Goal: Information Seeking & Learning: Learn about a topic

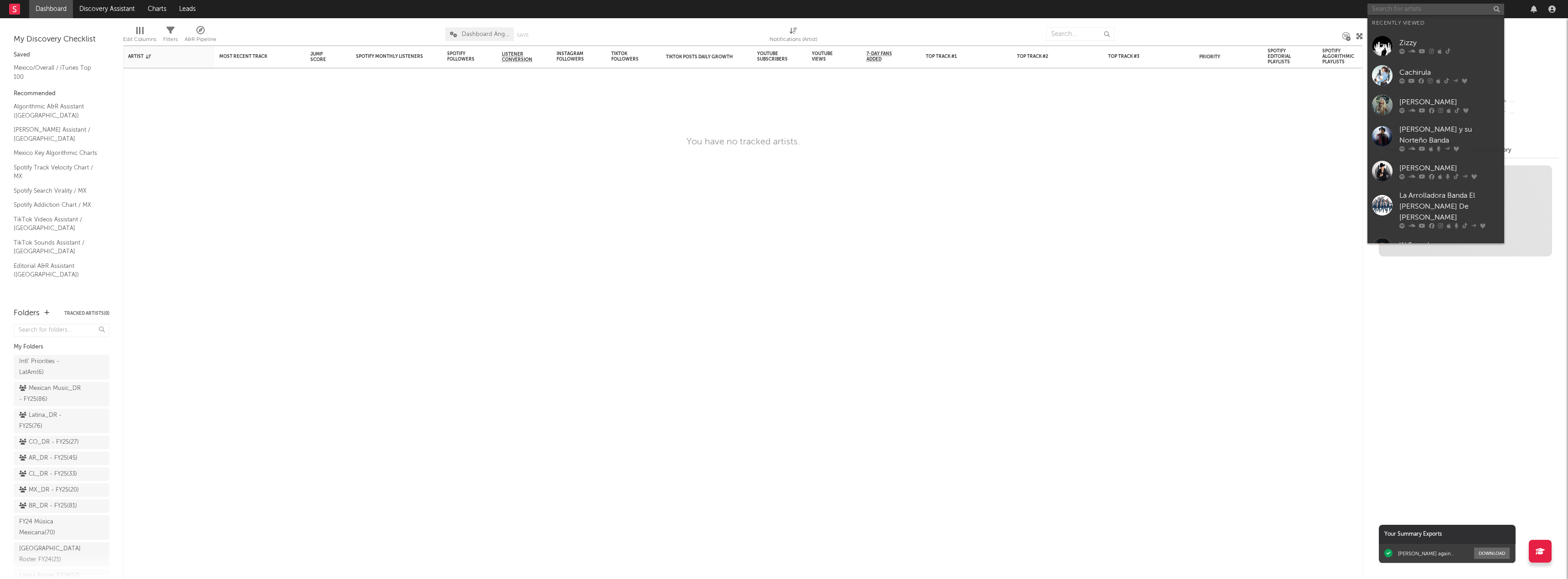
click at [1407, 12] on input "text" at bounding box center [1436, 9] width 137 height 12
type input "[PERSON_NAME]"
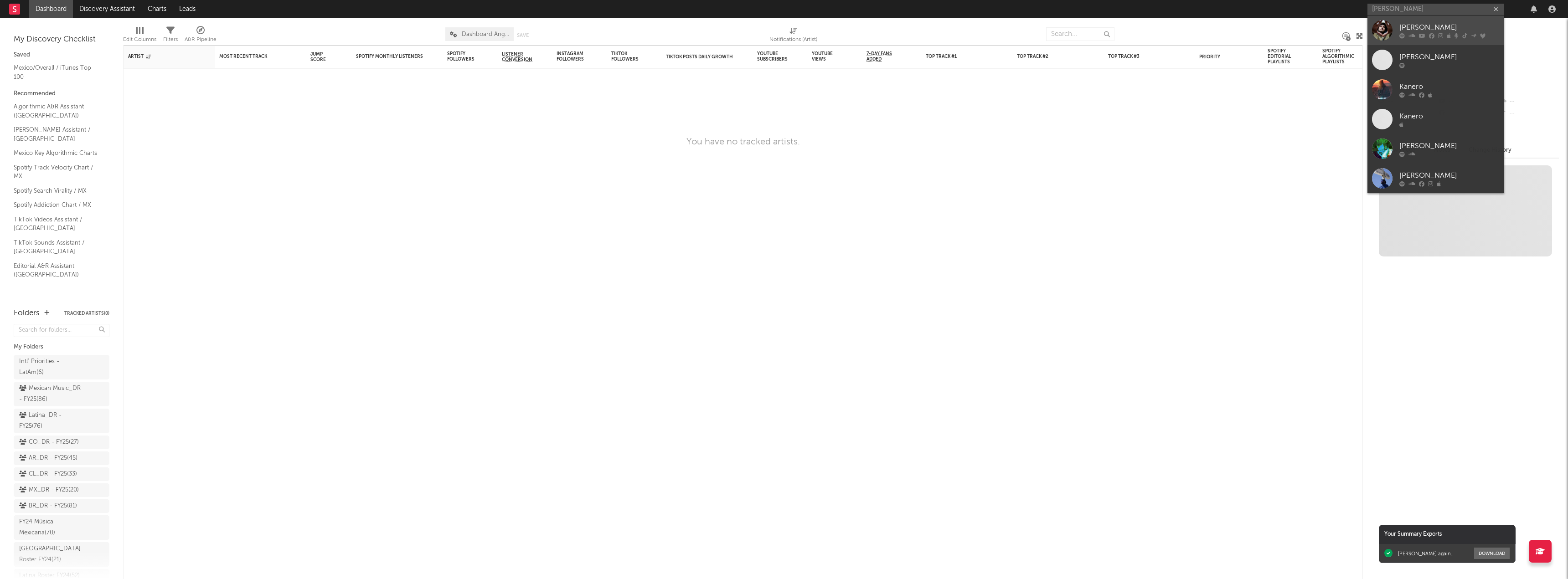
click at [1410, 26] on div "[PERSON_NAME]" at bounding box center [1449, 27] width 100 height 11
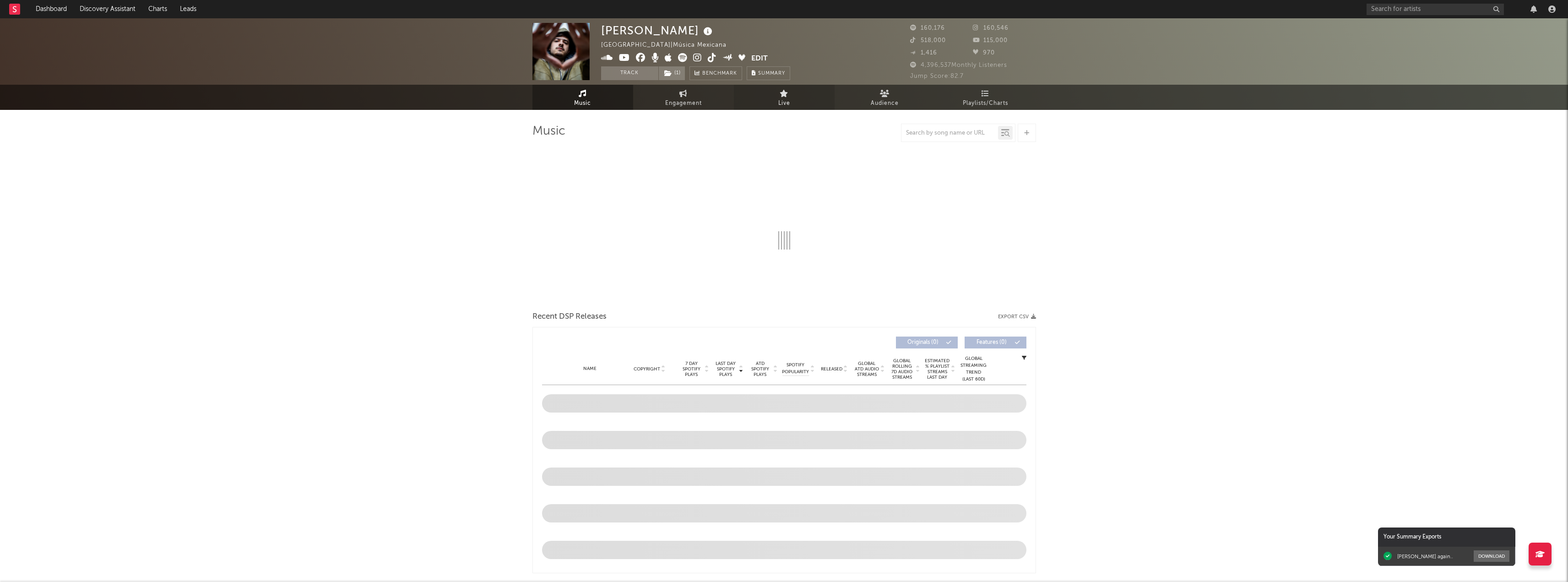
select select "6m"
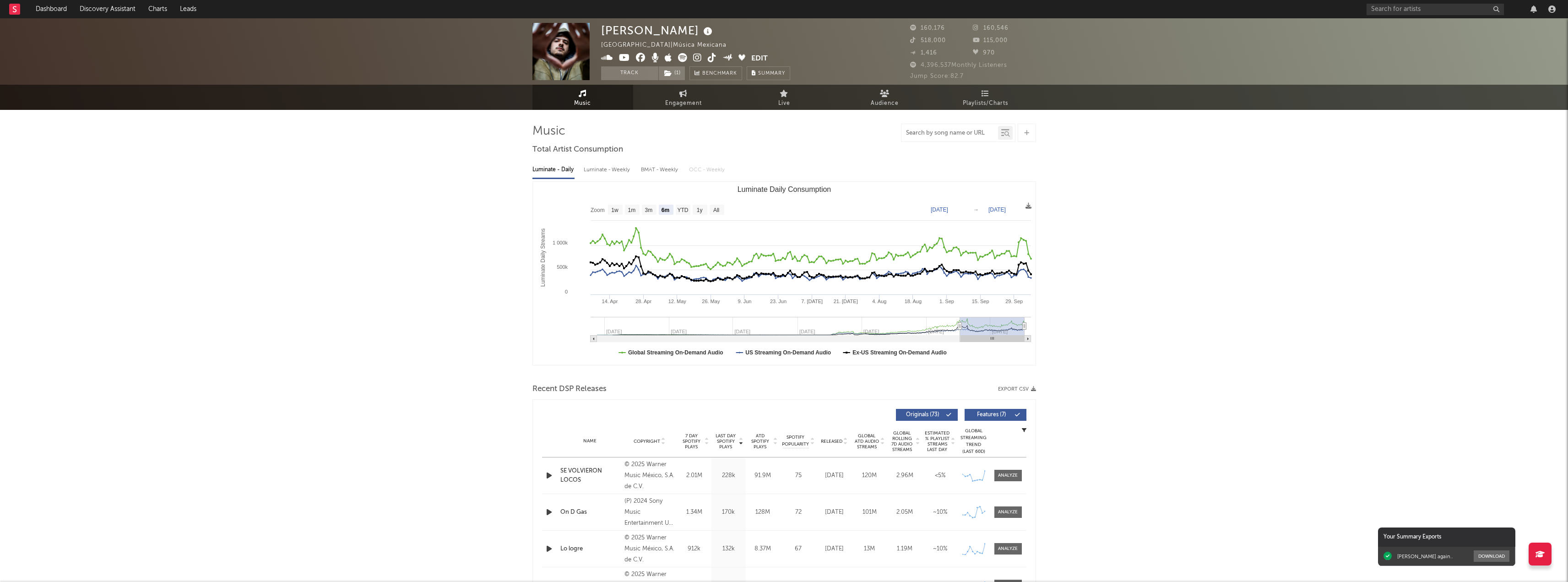
click at [930, 134] on input "text" at bounding box center [949, 133] width 97 height 7
click at [932, 135] on input "lo lo" at bounding box center [949, 133] width 97 height 7
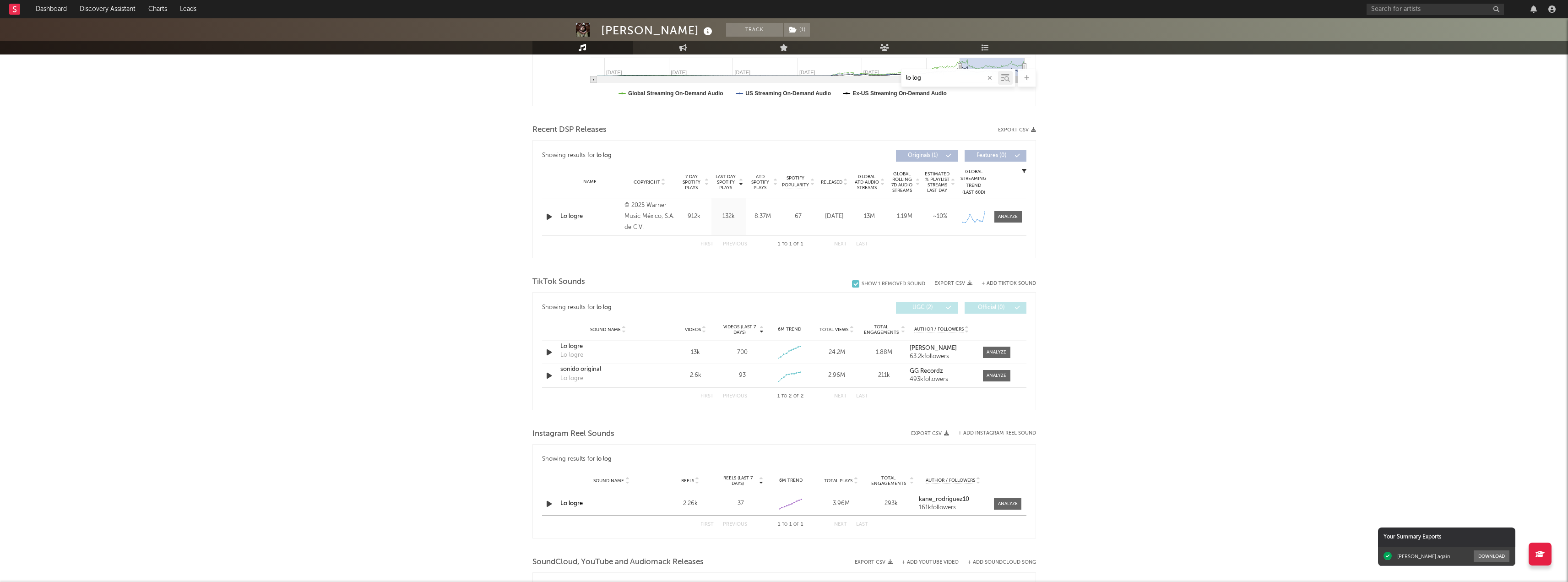
scroll to position [274, 0]
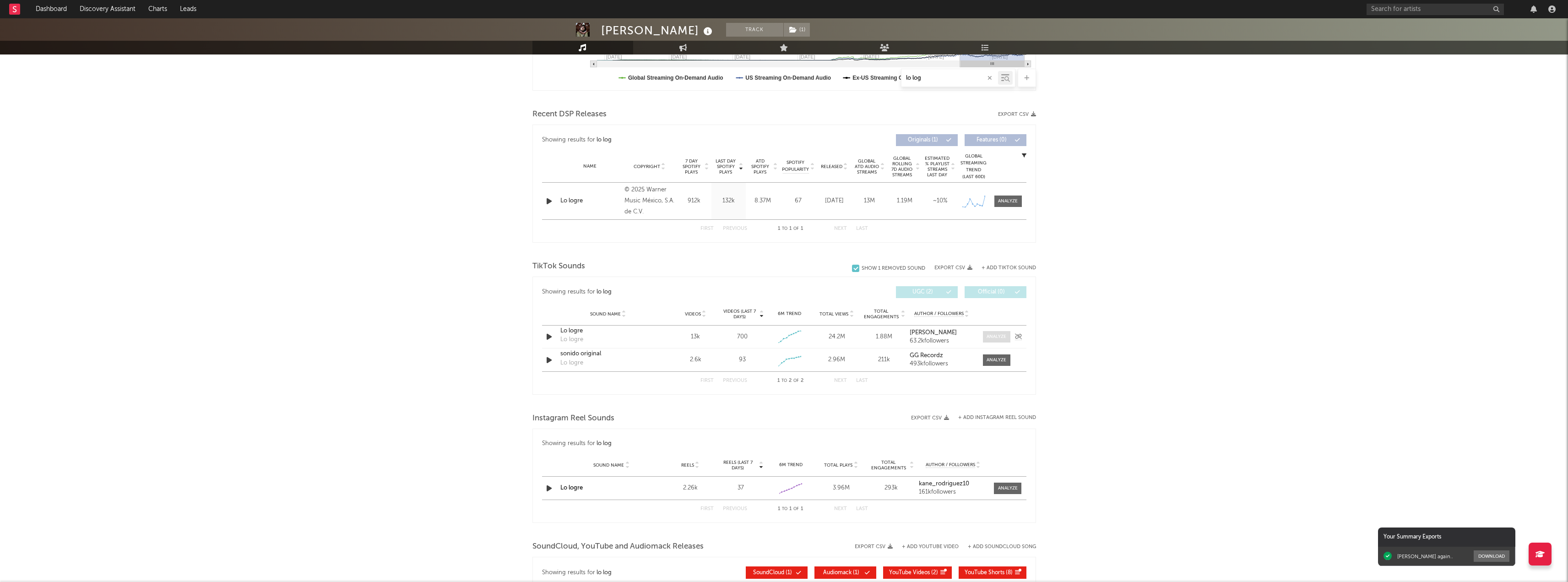
type input "lo log"
click at [998, 336] on div at bounding box center [996, 336] width 20 height 7
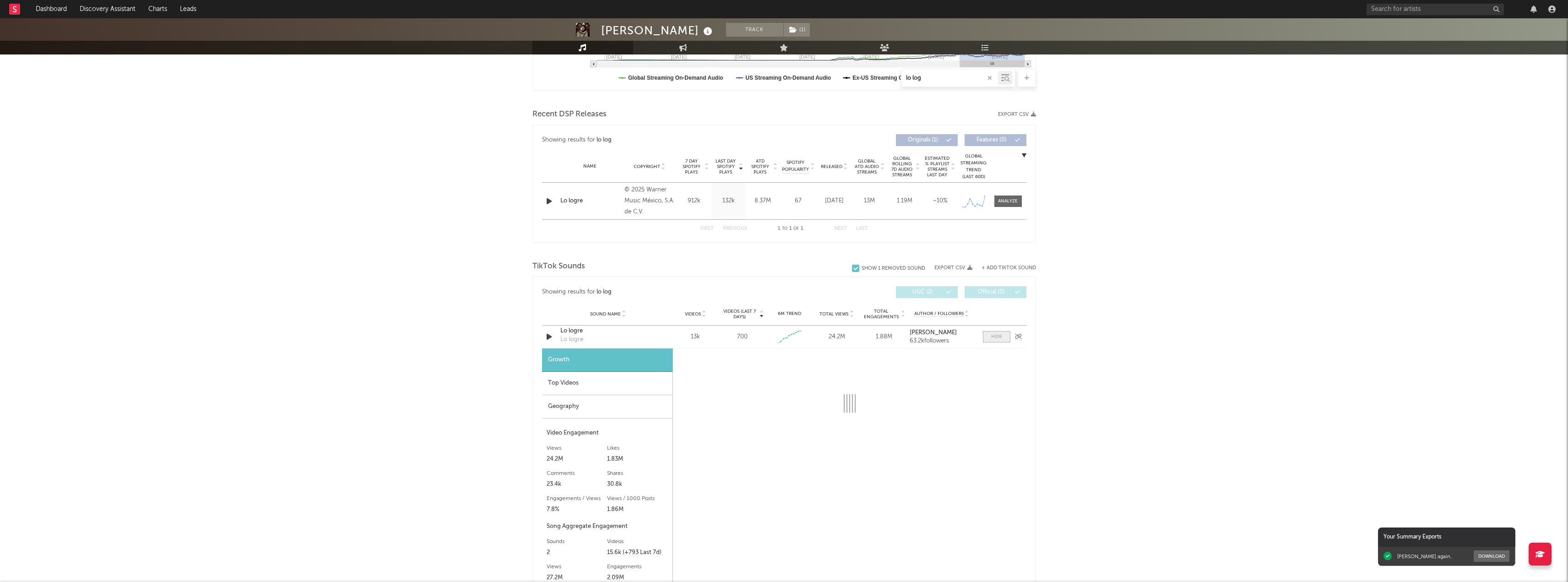
select select "1w"
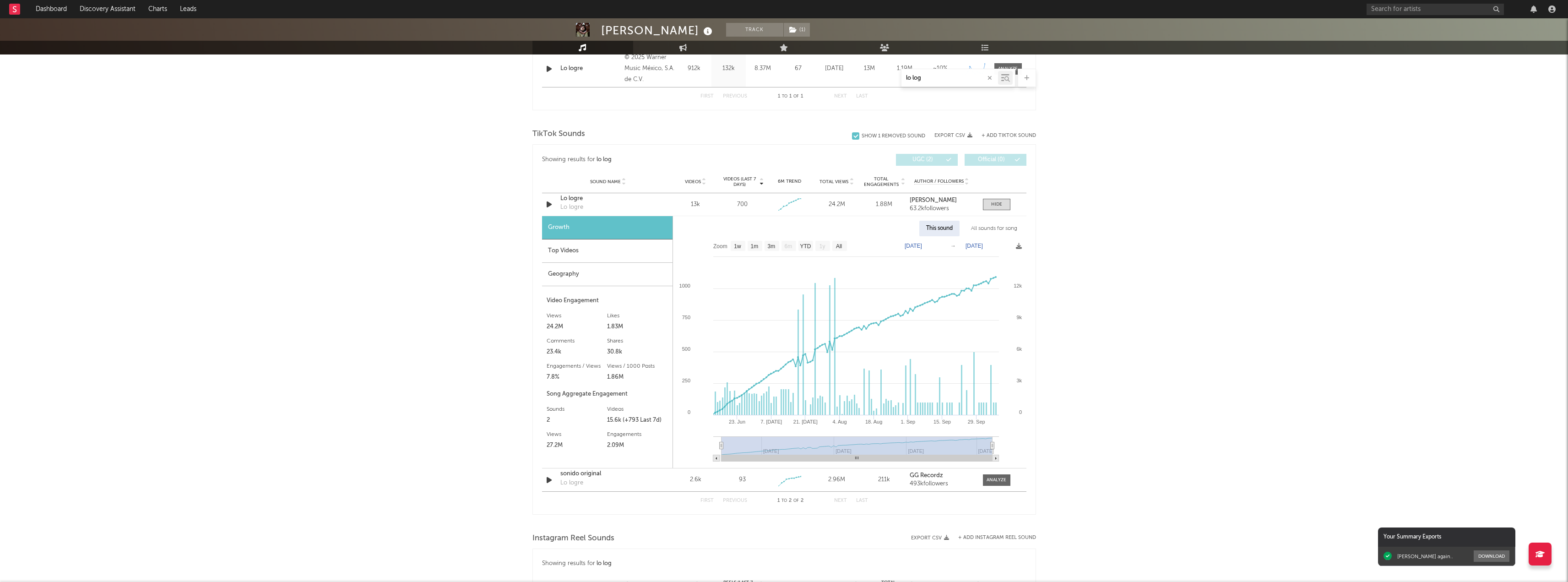
scroll to position [412, 0]
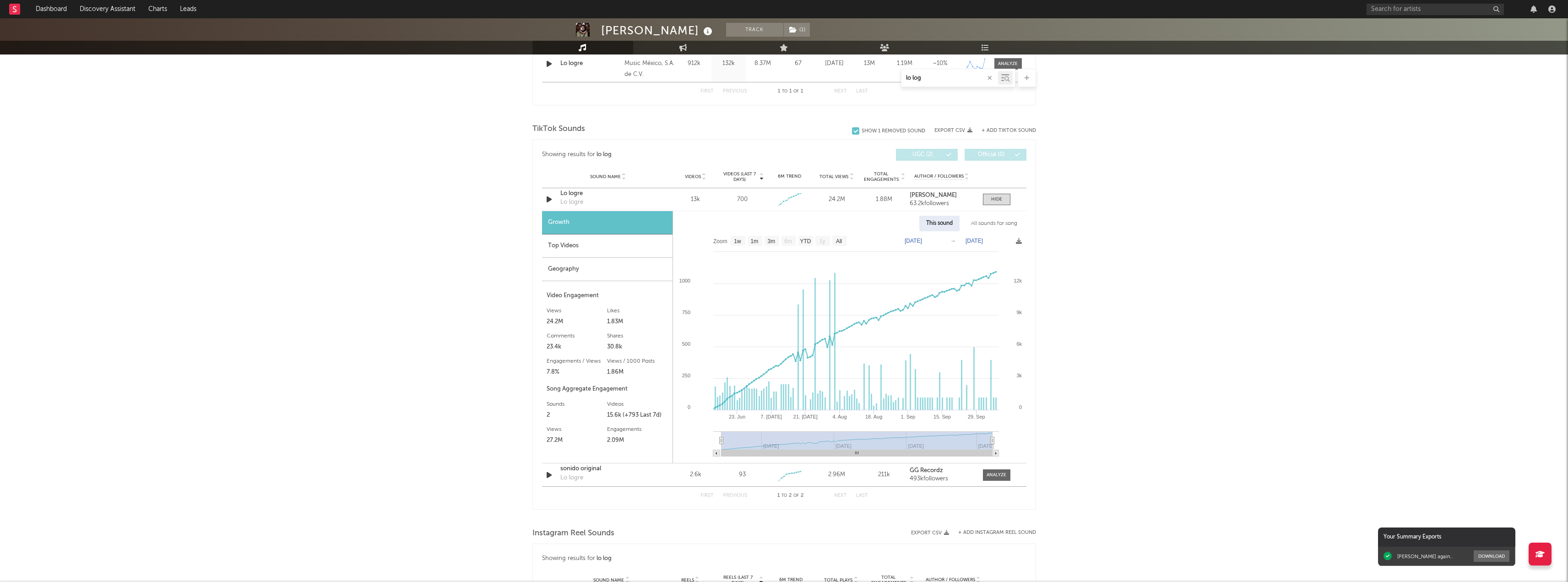
click at [573, 248] on div "Top Videos" at bounding box center [607, 246] width 130 height 23
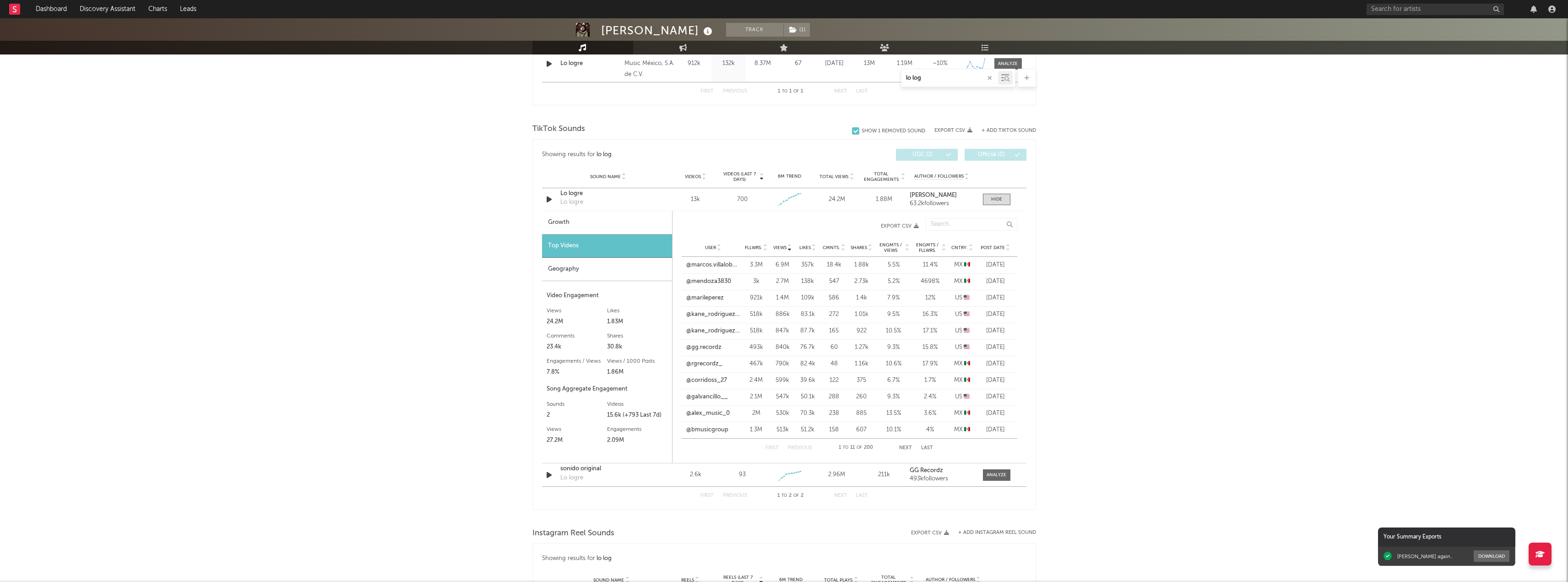
click at [589, 271] on div "Geography" at bounding box center [607, 270] width 130 height 23
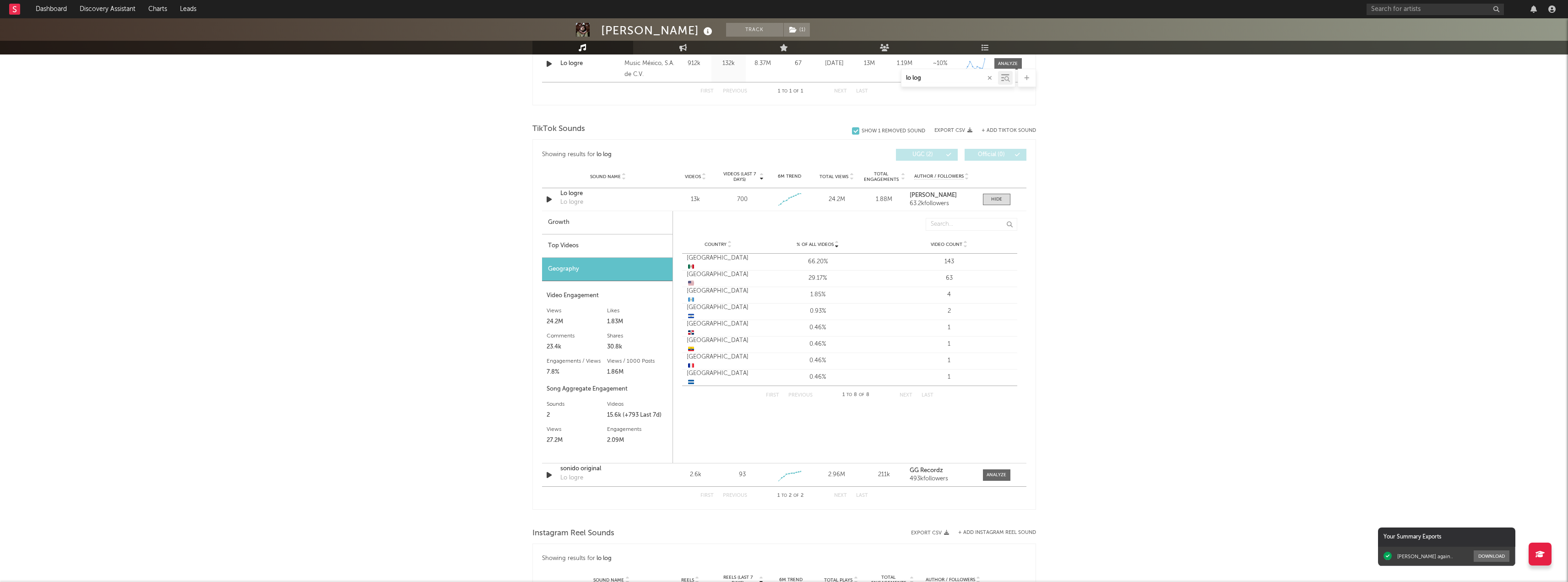
click at [570, 245] on div "Top Videos" at bounding box center [607, 246] width 130 height 23
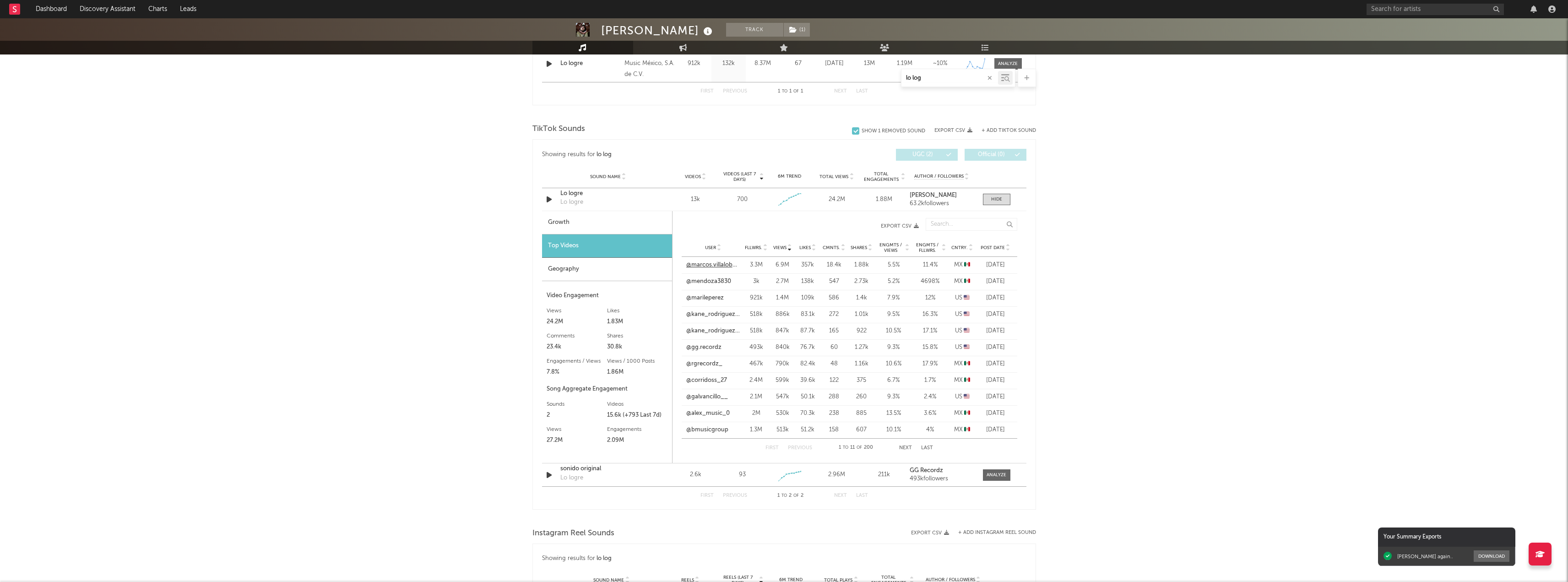
click at [723, 262] on link "@marcos.villalobosag" at bounding box center [713, 265] width 54 height 9
click at [995, 202] on div at bounding box center [996, 199] width 11 height 7
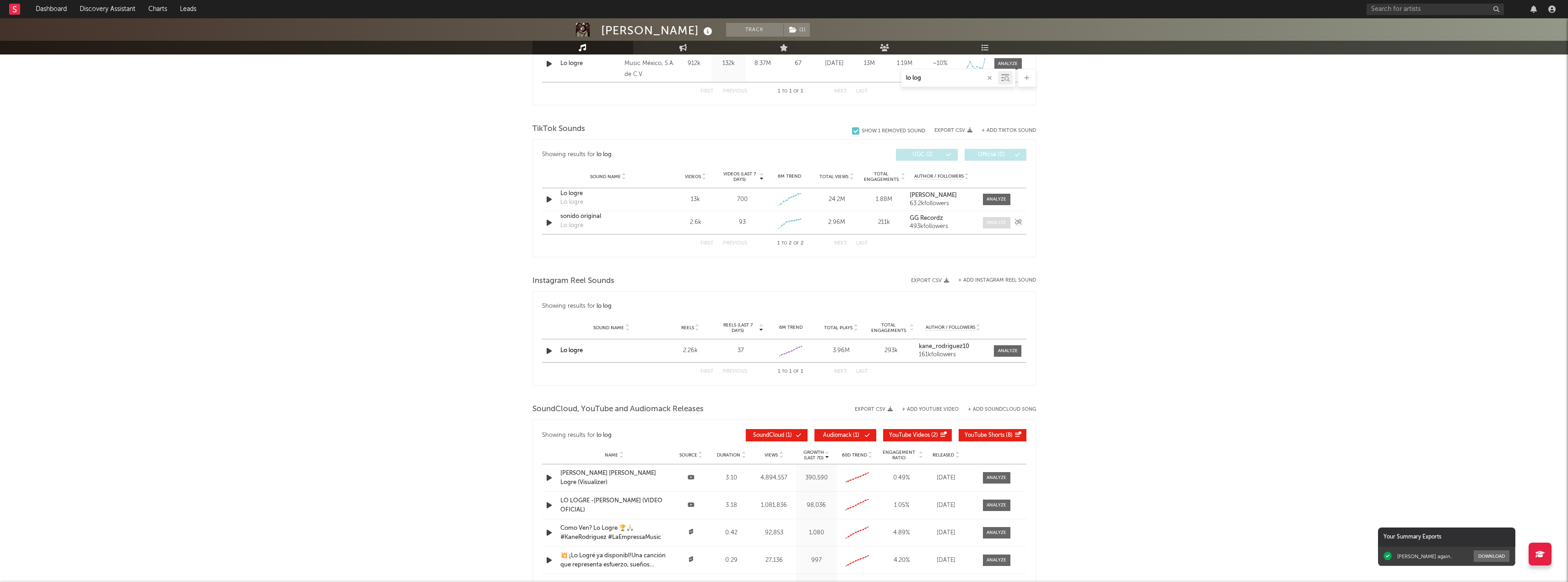
click at [992, 221] on div at bounding box center [996, 223] width 20 height 7
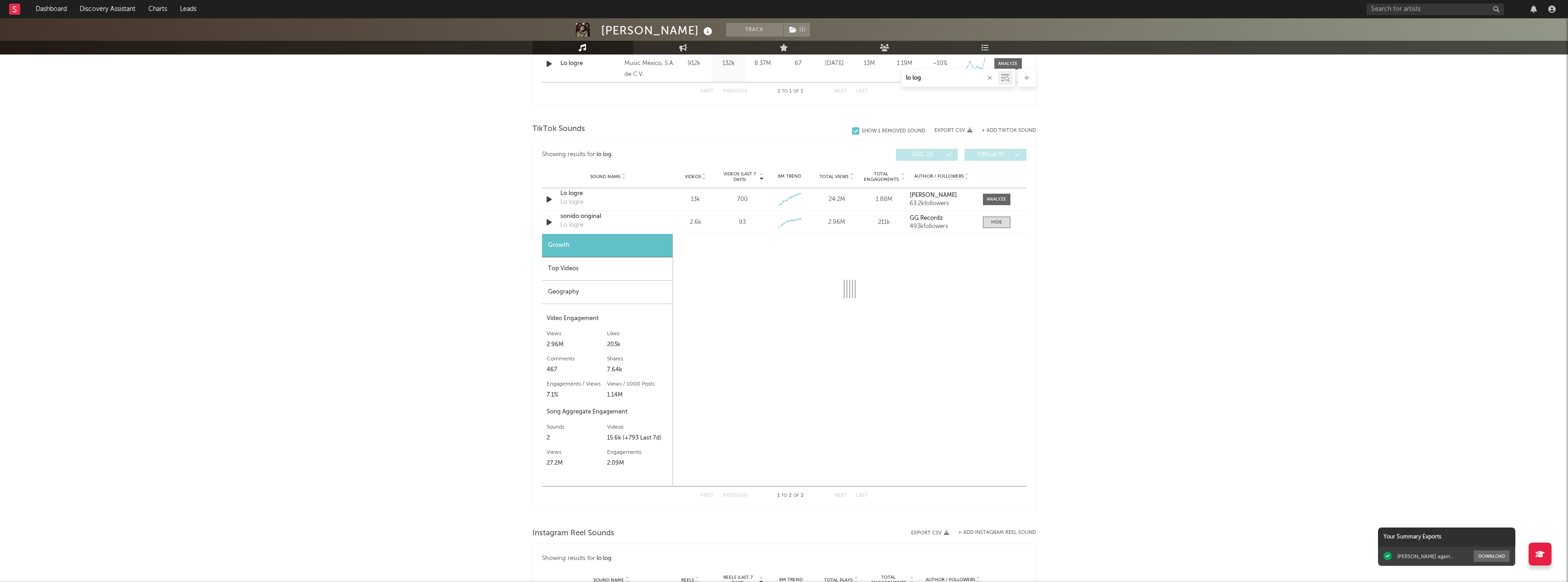
select select "1w"
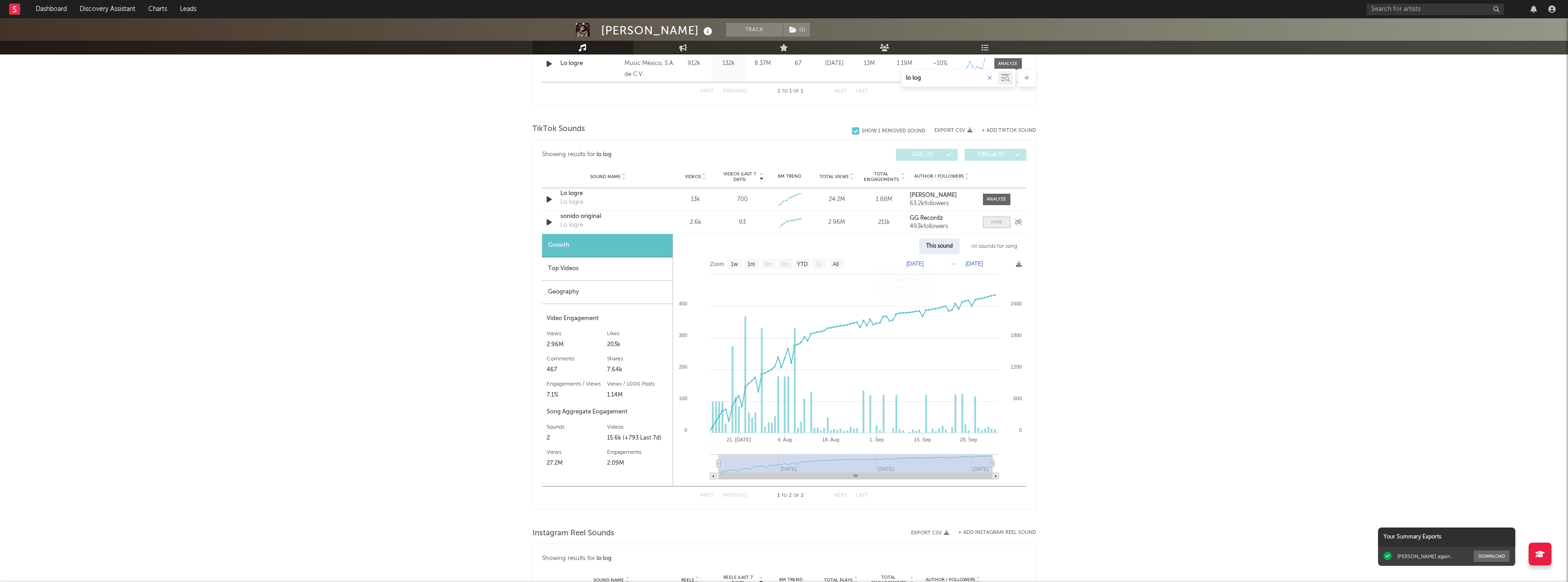
click at [988, 225] on span at bounding box center [996, 222] width 28 height 12
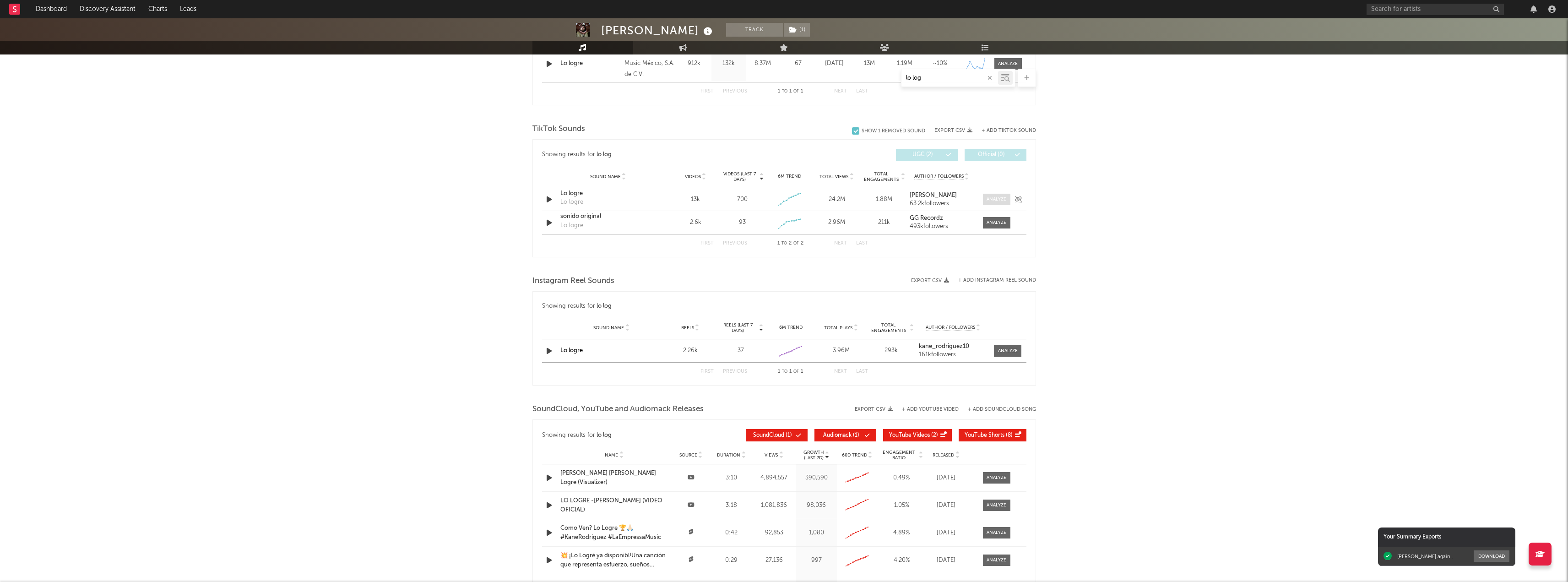
click at [997, 199] on div at bounding box center [996, 199] width 20 height 7
select select "1w"
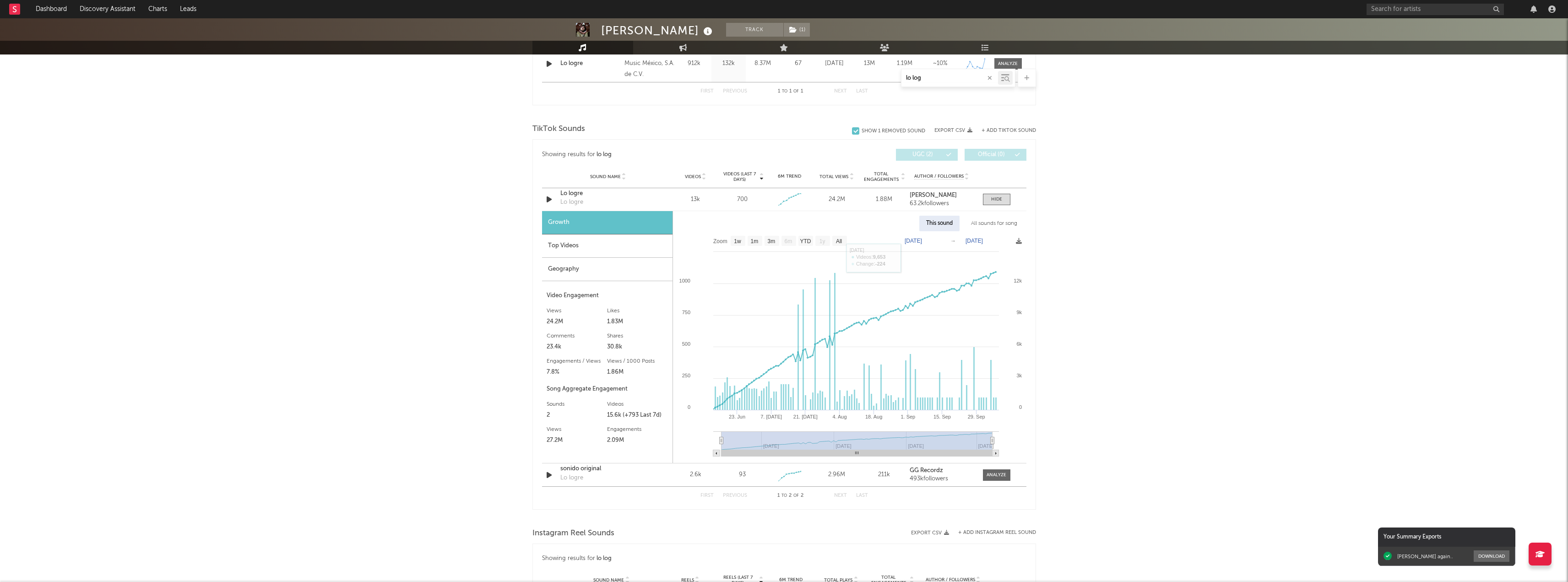
click at [987, 223] on div "All sounds for song" at bounding box center [994, 223] width 60 height 15
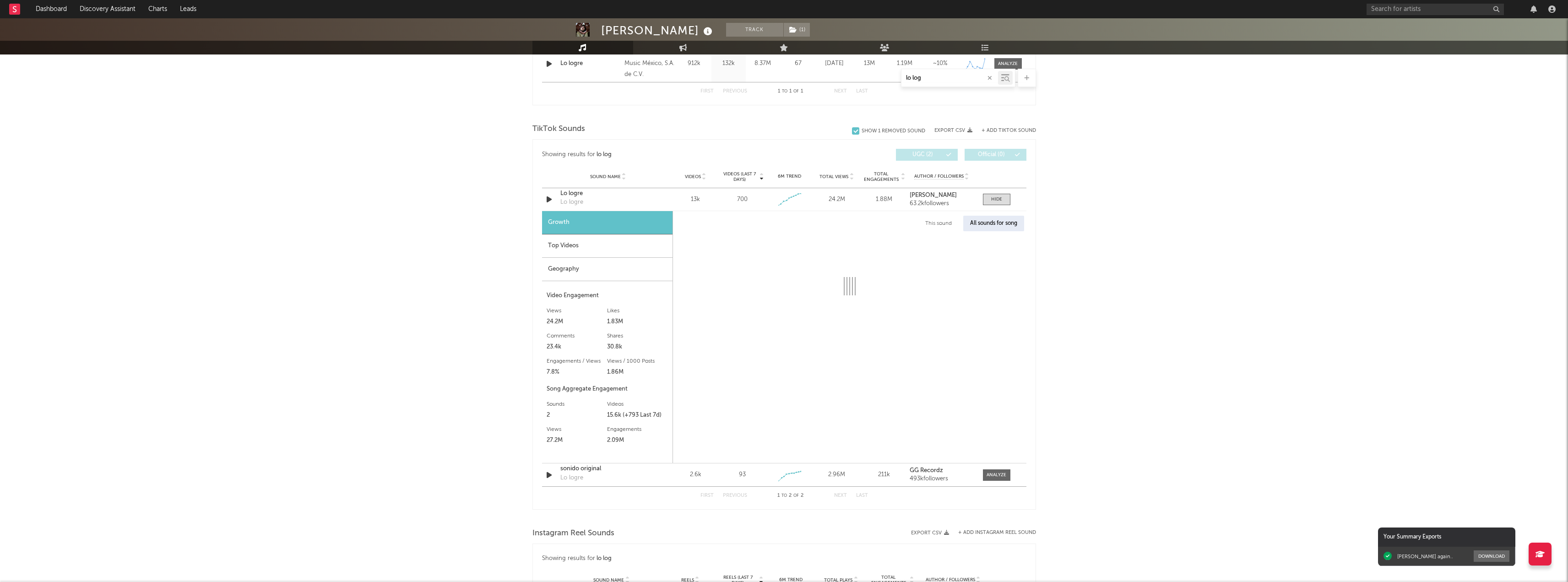
select select "1w"
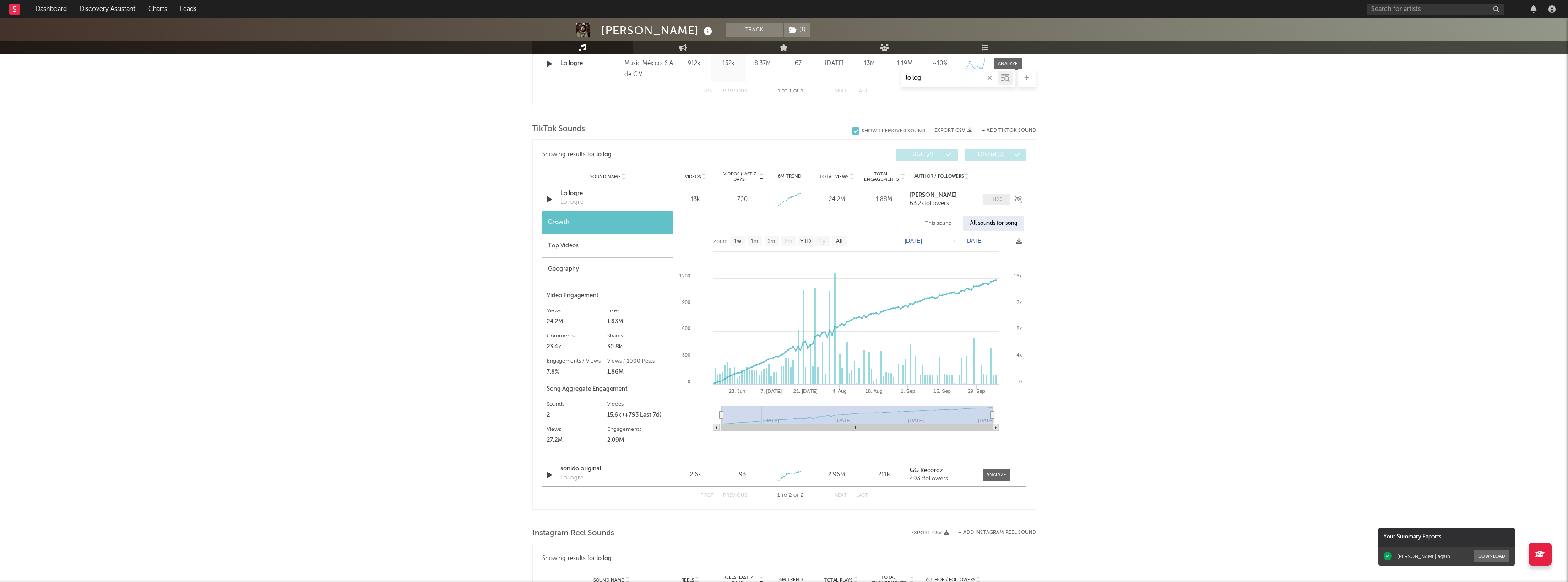
click at [993, 202] on div at bounding box center [996, 199] width 11 height 7
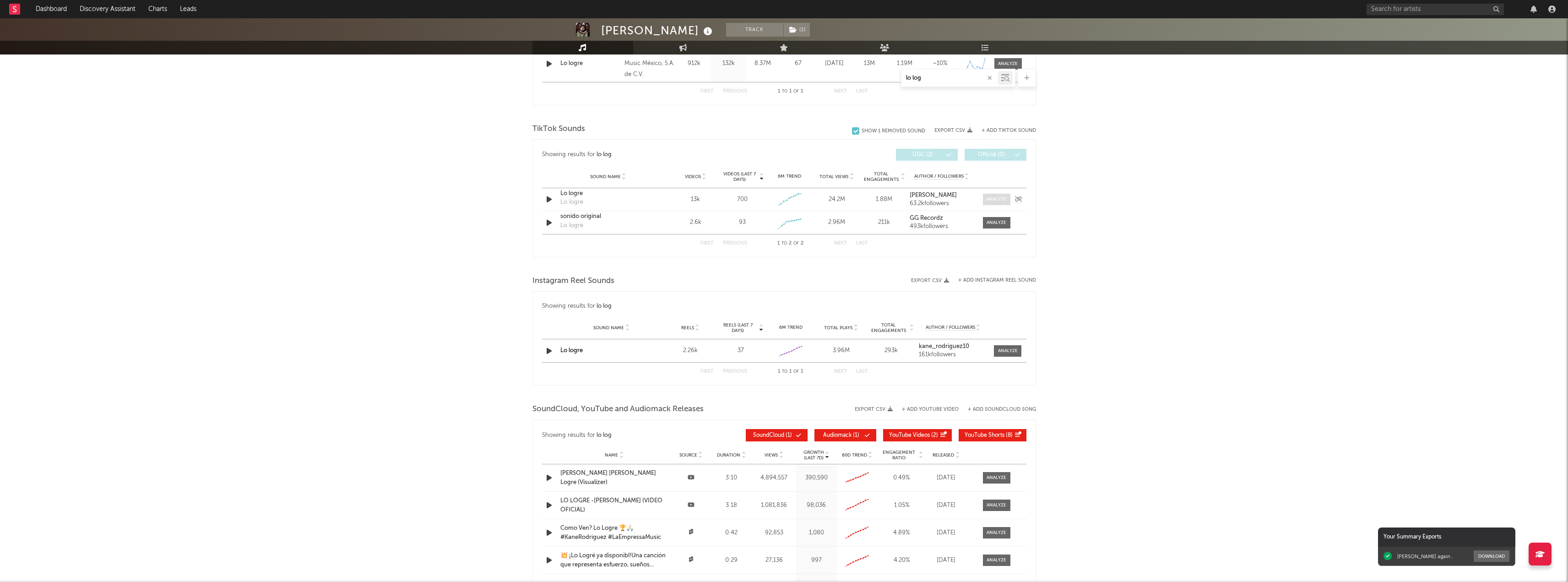
click at [1004, 205] on span at bounding box center [996, 199] width 28 height 12
select select "1w"
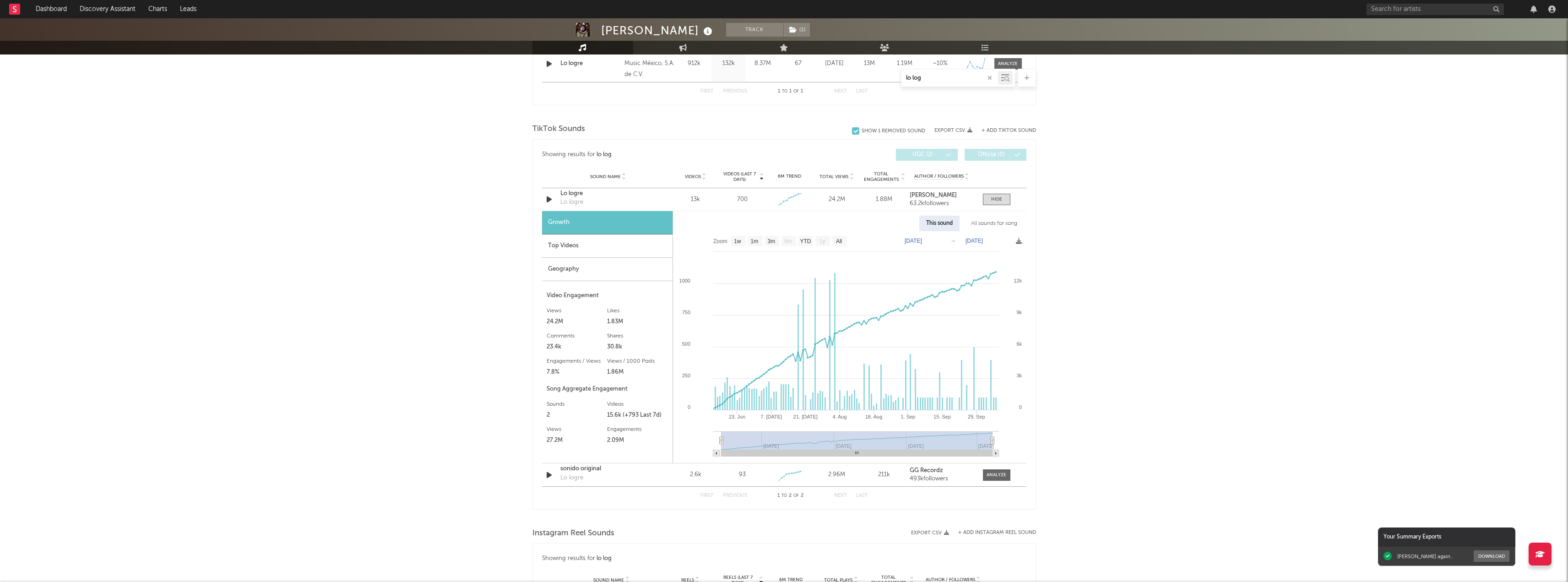
click at [565, 274] on div "Geography" at bounding box center [607, 270] width 130 height 23
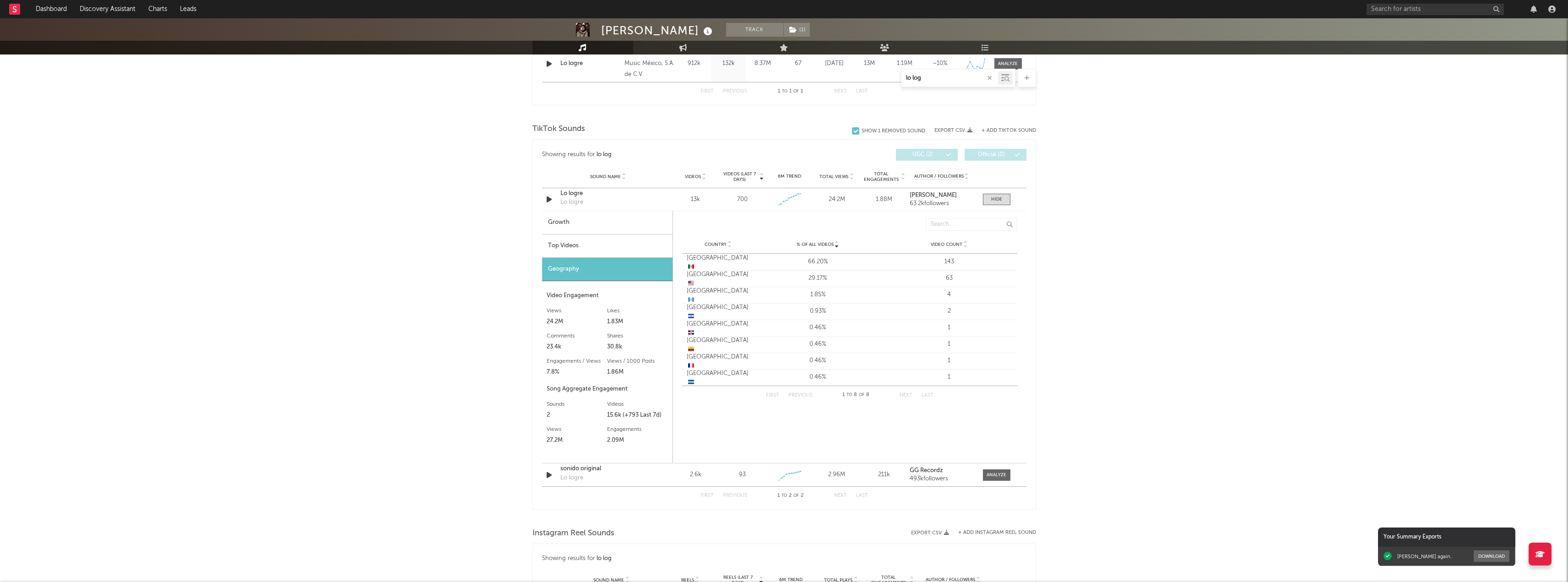
click at [584, 262] on div "Geography" at bounding box center [607, 270] width 130 height 23
click at [572, 249] on div "Top Videos" at bounding box center [607, 246] width 130 height 23
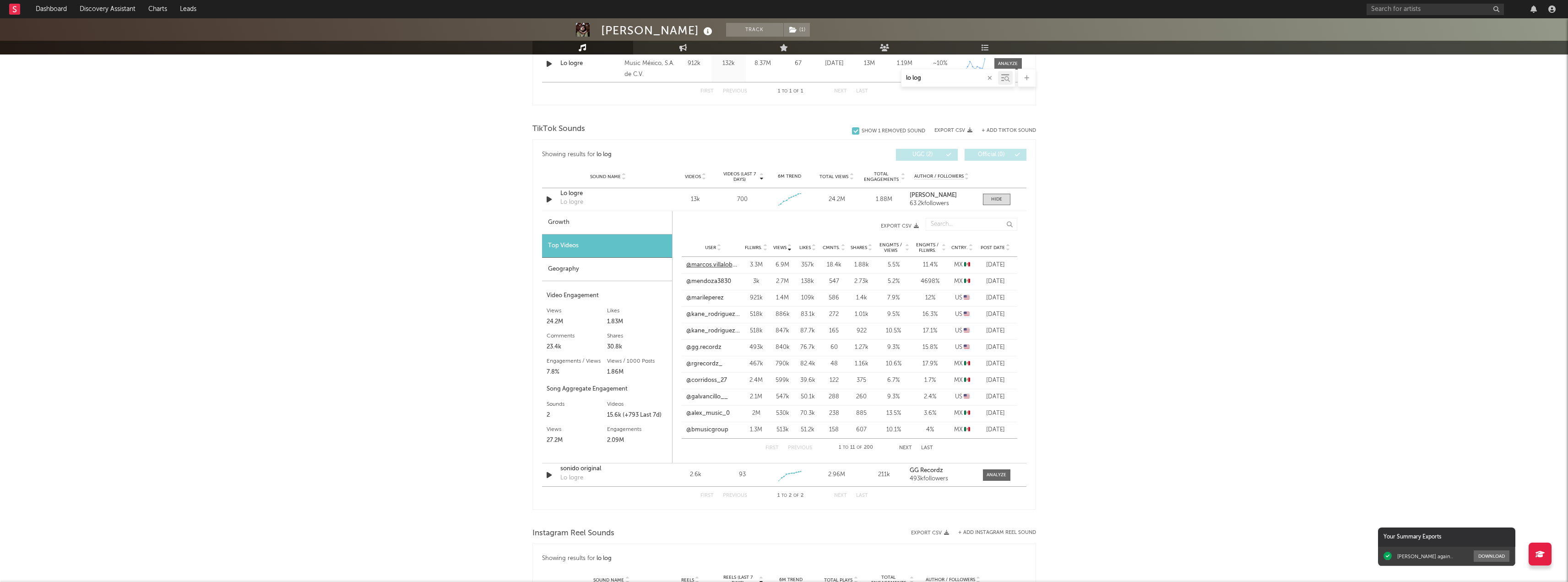
click at [715, 267] on link "@marcos.villalobosag" at bounding box center [713, 265] width 54 height 9
click at [870, 249] on icon at bounding box center [870, 249] width 4 height 4
click at [790, 249] on icon at bounding box center [789, 249] width 4 height 4
click at [705, 284] on link "@mendoza3830" at bounding box center [709, 281] width 45 height 9
click at [717, 300] on link "@marileperez" at bounding box center [705, 298] width 37 height 9
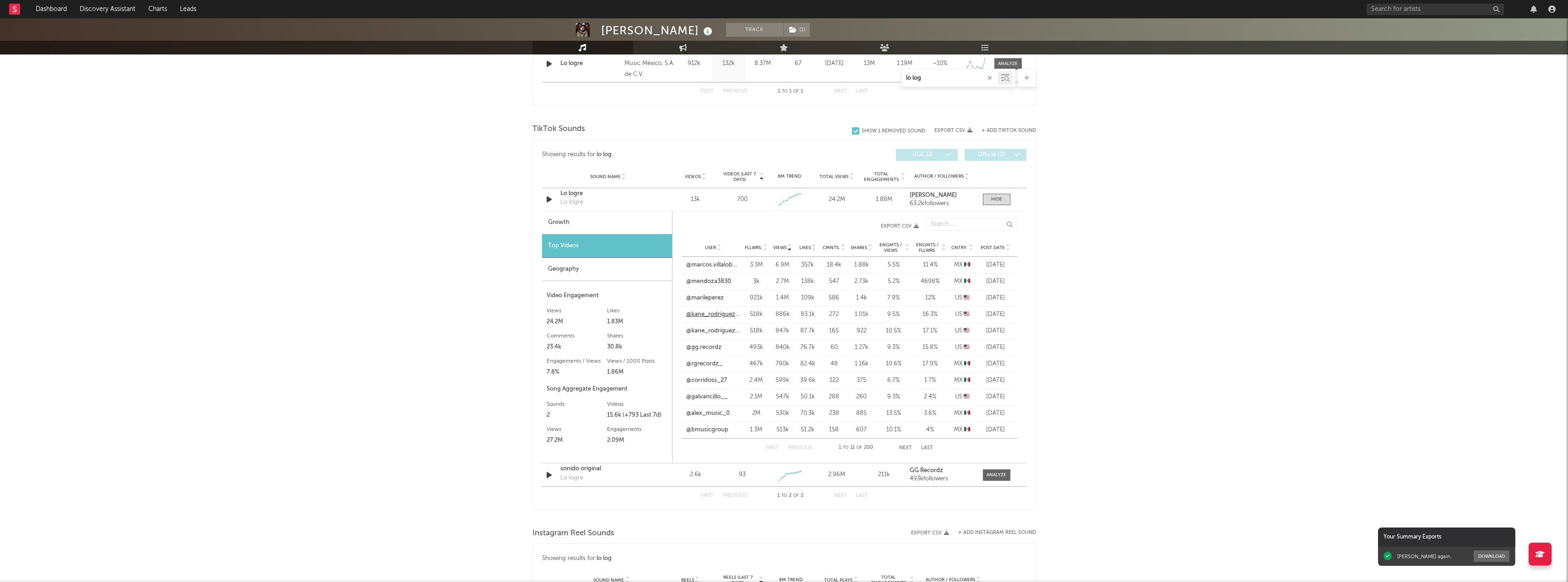
click at [709, 315] on link "@kane_rodriguez10" at bounding box center [713, 314] width 54 height 9
drag, startPoint x: 929, startPoint y: 74, endPoint x: 904, endPoint y: 72, distance: 25.1
click at [903, 72] on div "lo log" at bounding box center [949, 78] width 97 height 12
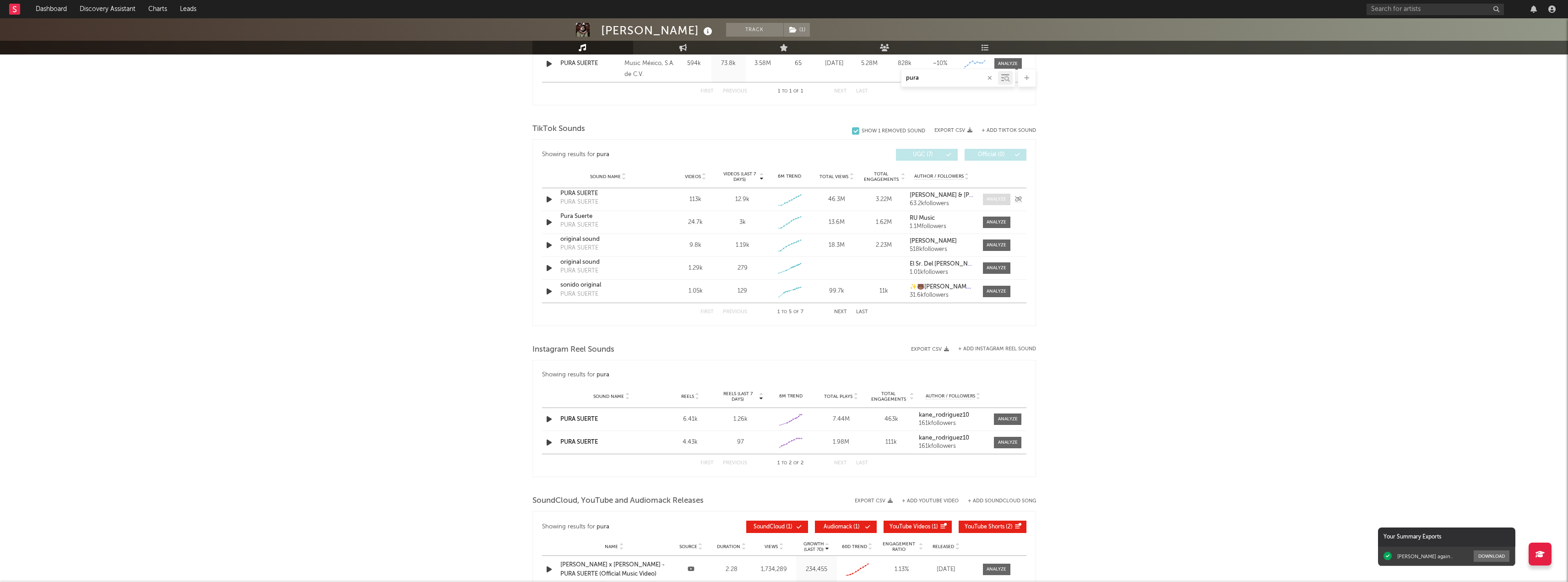
type input "pura"
click at [996, 198] on div at bounding box center [996, 199] width 20 height 7
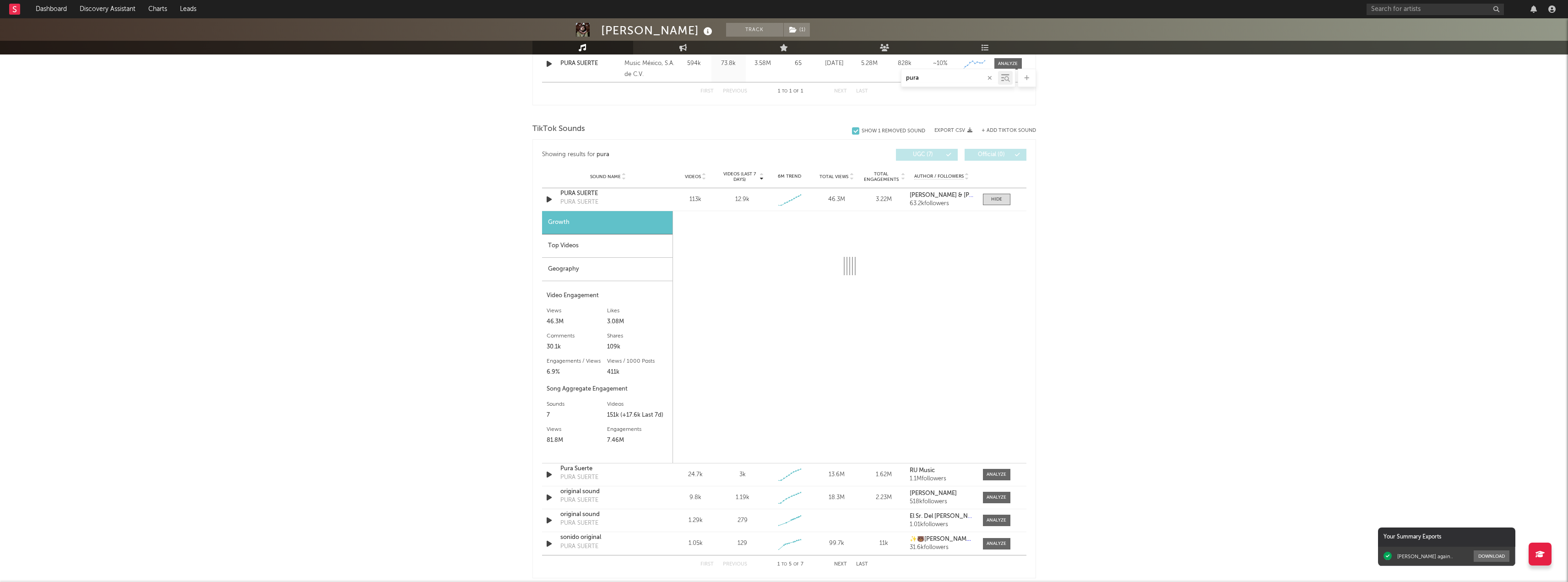
select select "1w"
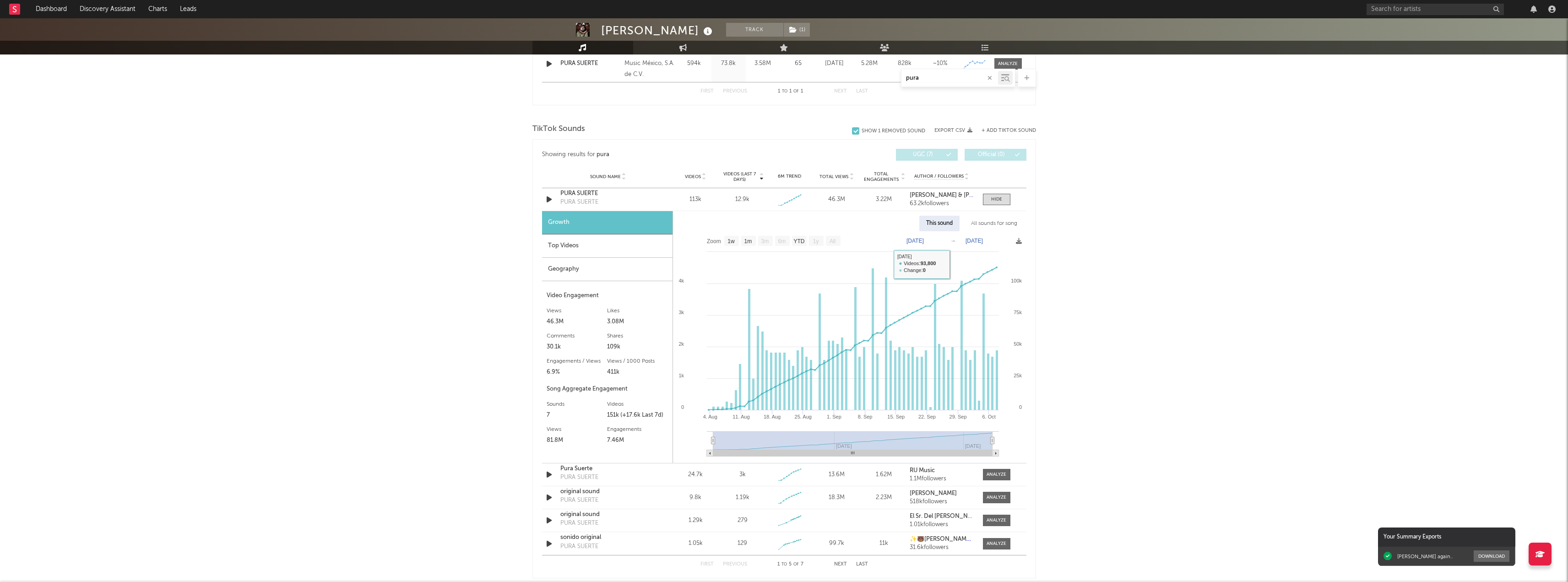
click at [998, 225] on div "All sounds for song" at bounding box center [994, 223] width 60 height 15
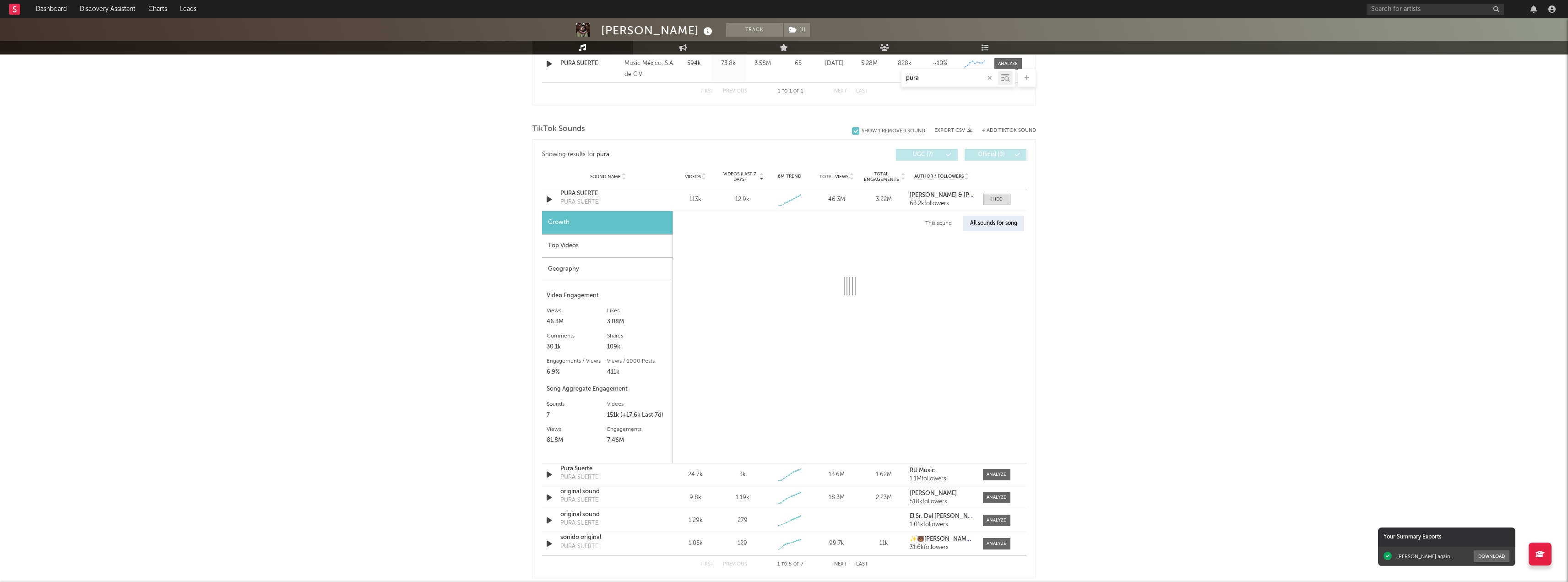
select select "1w"
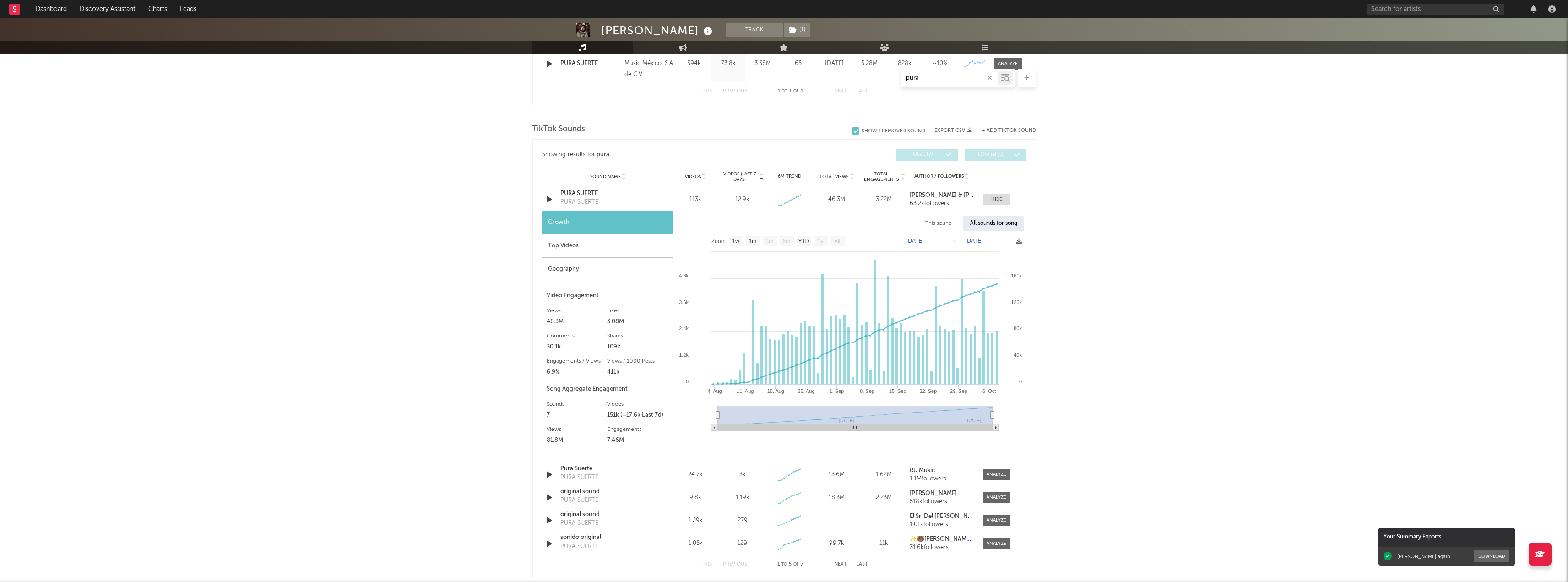
click at [927, 223] on div "This sound" at bounding box center [938, 223] width 40 height 15
select select "1w"
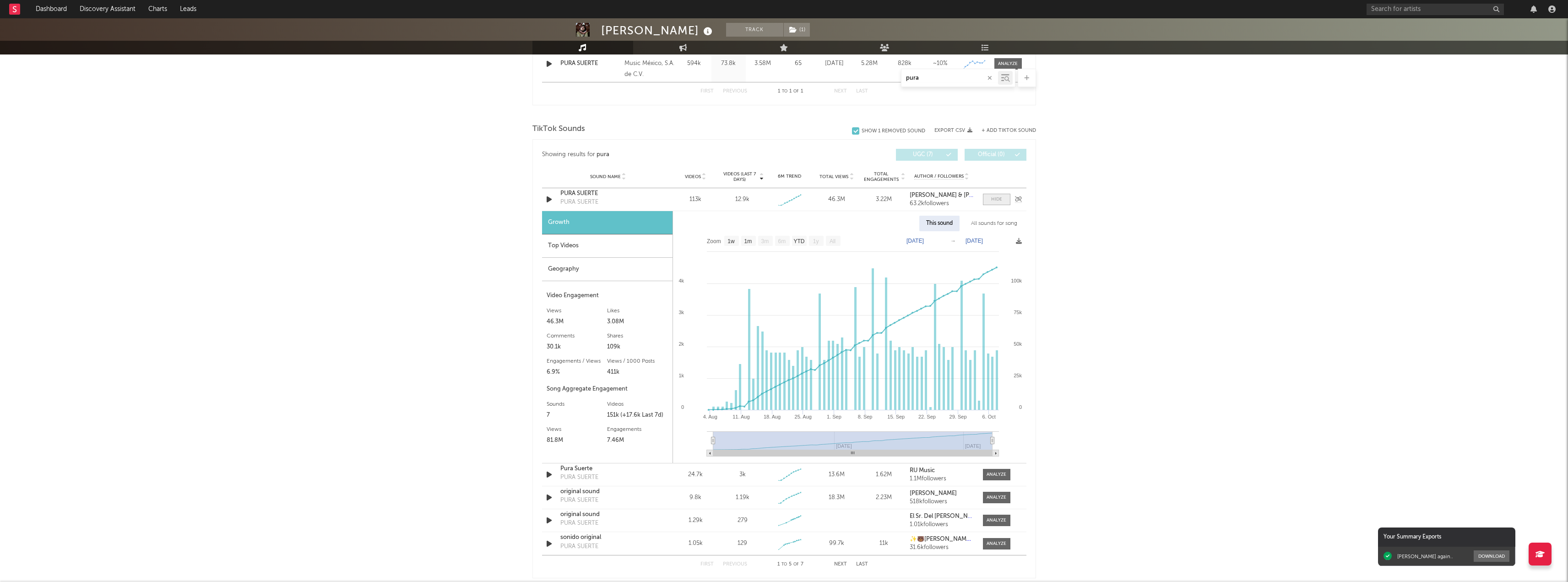
click at [1005, 197] on span at bounding box center [996, 199] width 28 height 12
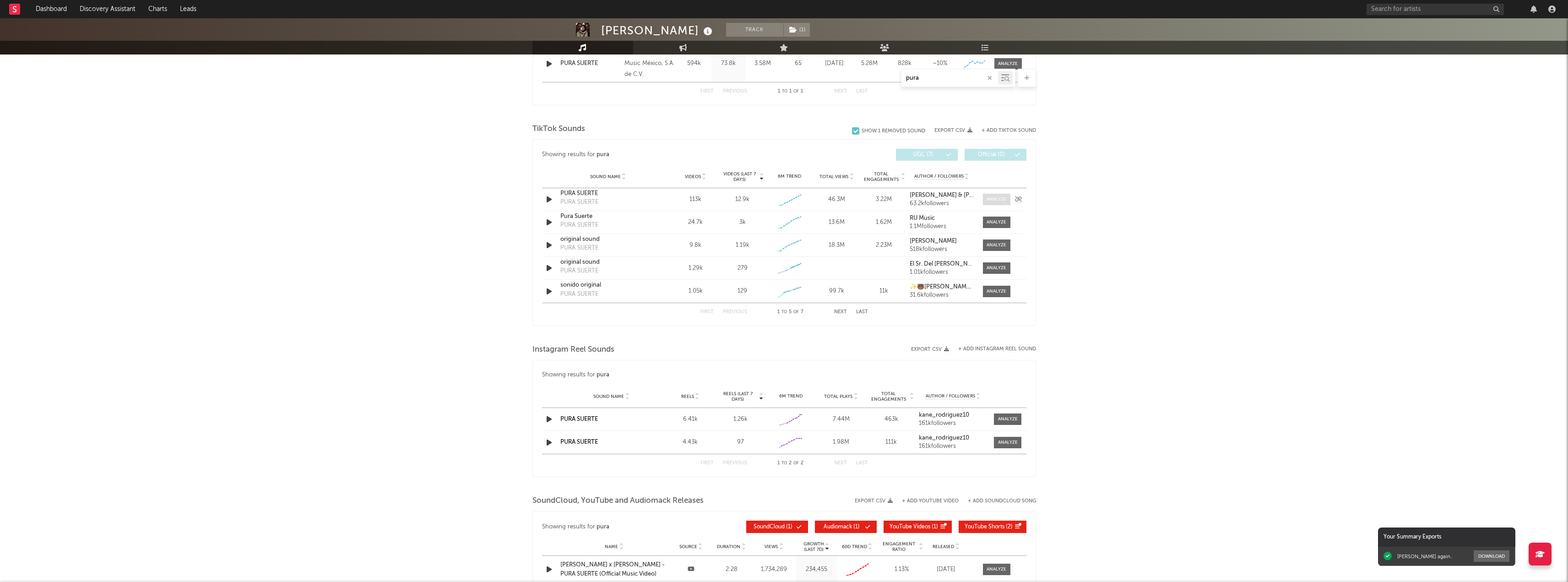
click at [1005, 197] on div at bounding box center [996, 199] width 20 height 7
select select "1w"
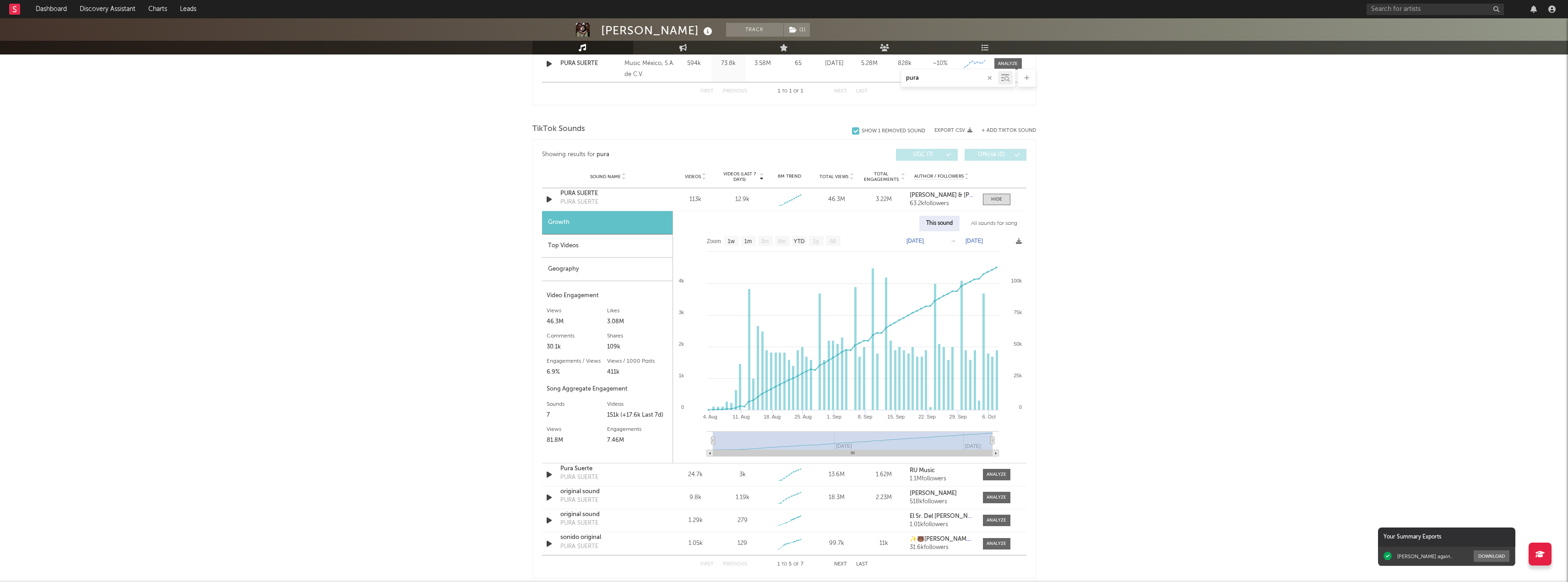
click at [1003, 223] on div "All sounds for song" at bounding box center [994, 223] width 60 height 15
select select "1w"
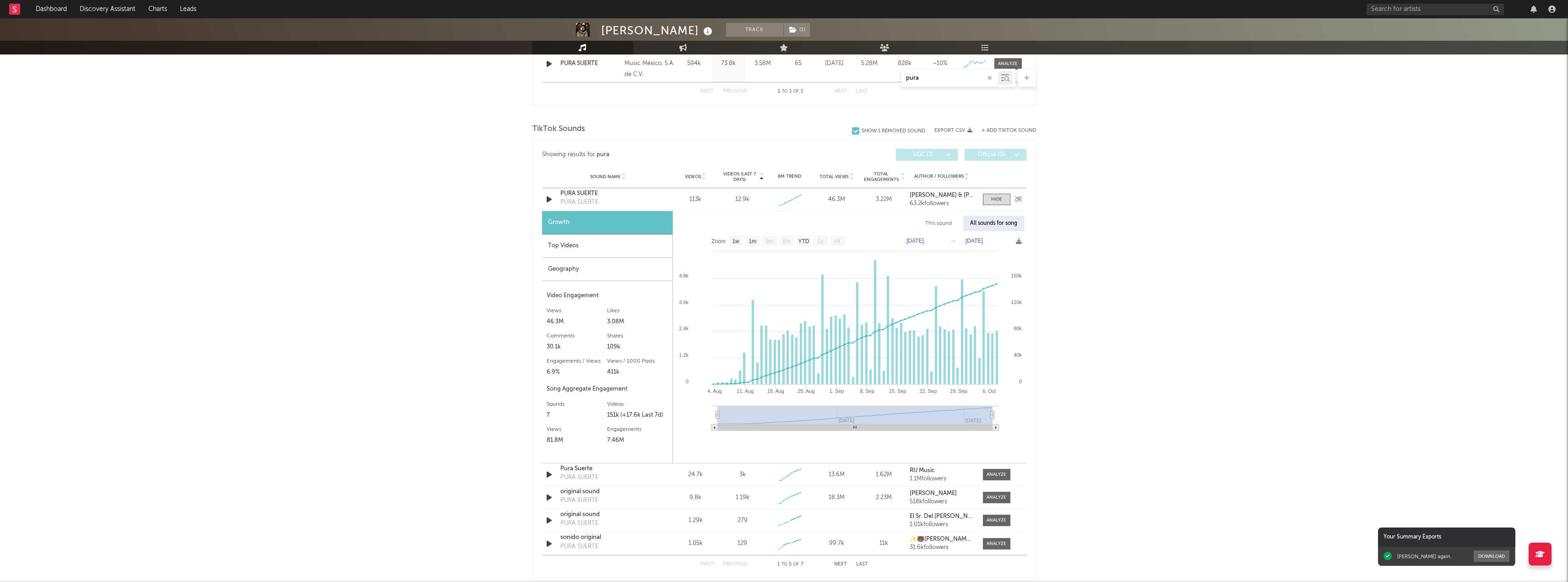
click at [628, 201] on div "PURA SUERTE PURA SUERTE" at bounding box center [608, 199] width 96 height 21
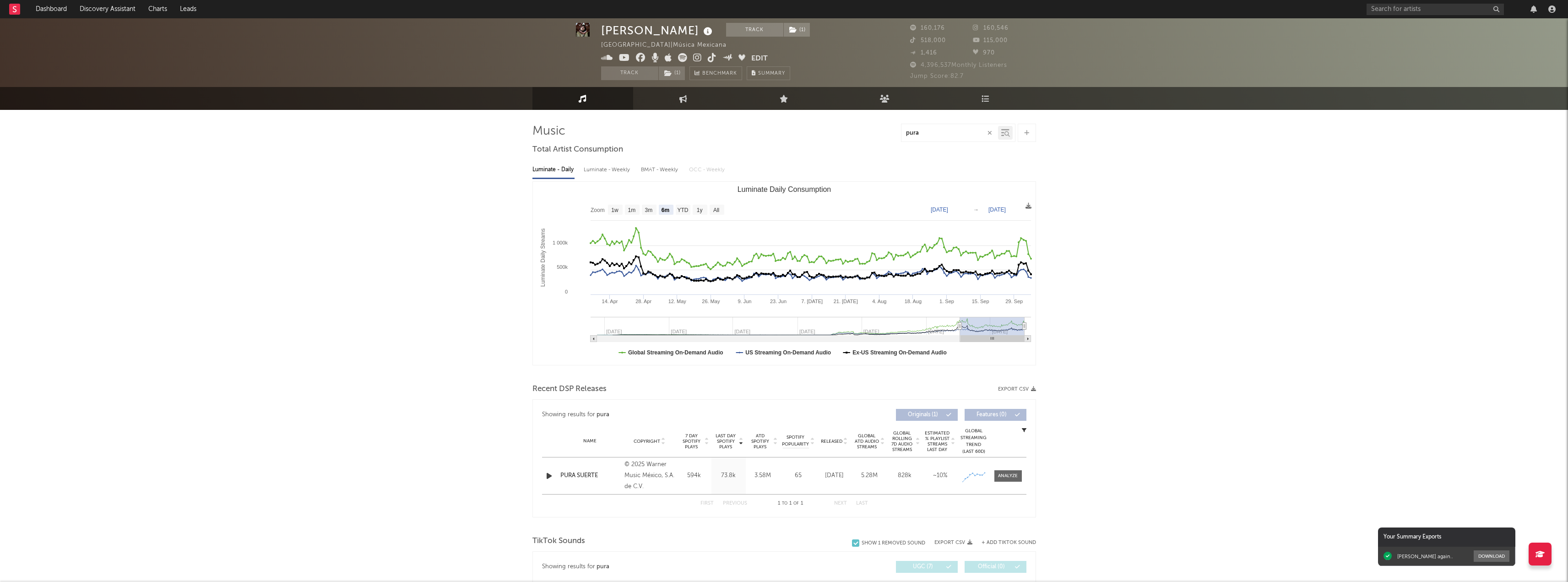
scroll to position [0, 0]
click at [979, 95] on link "Playlists/Charts" at bounding box center [985, 97] width 101 height 25
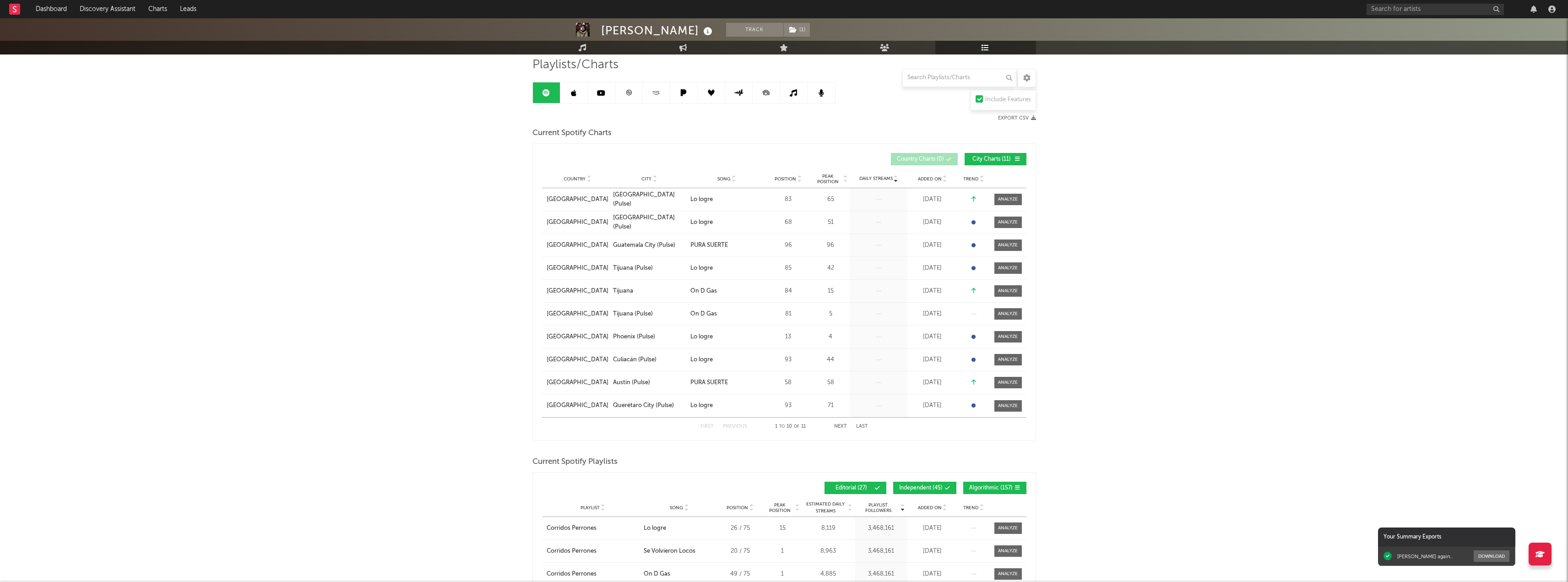
scroll to position [46, 0]
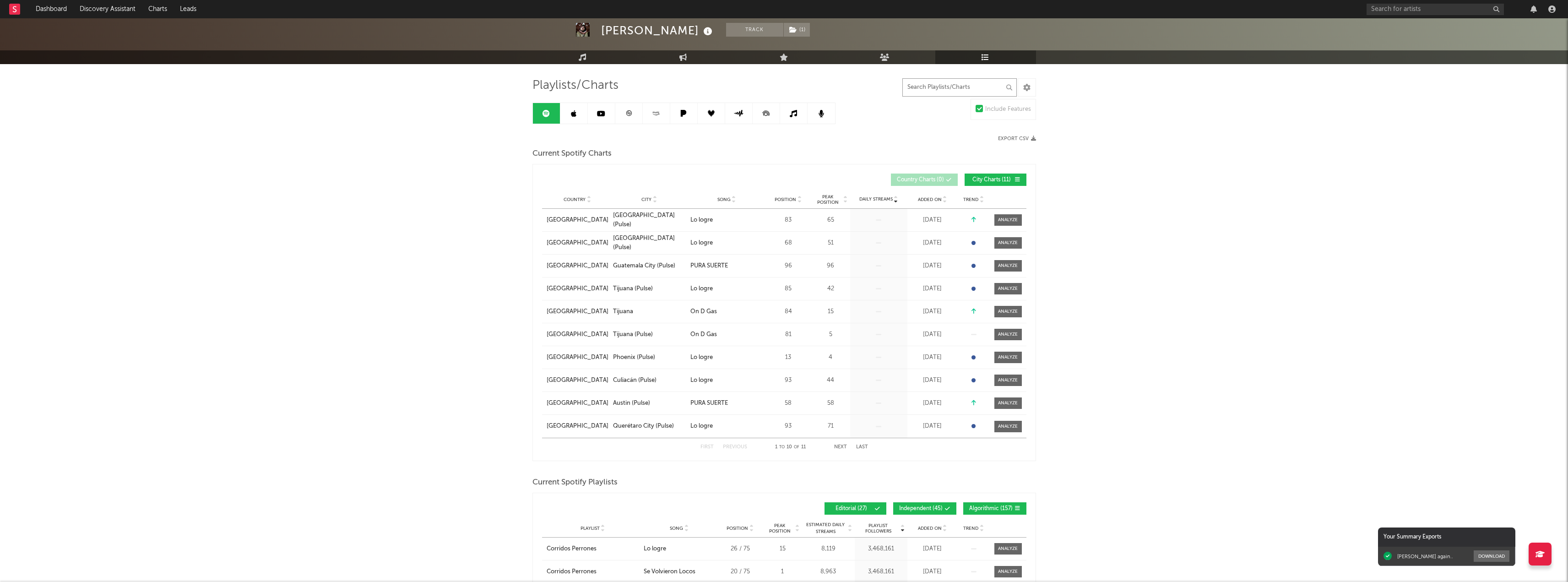
click at [942, 91] on input "text" at bounding box center [959, 87] width 114 height 18
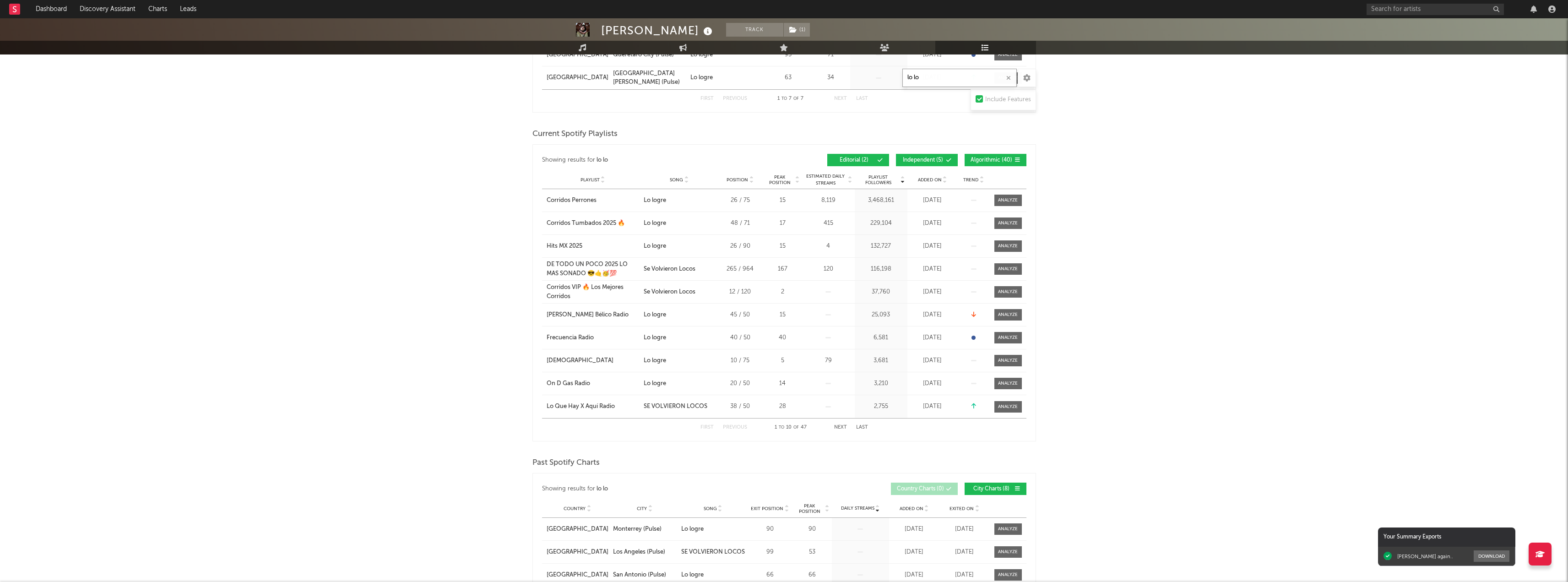
scroll to position [366, 0]
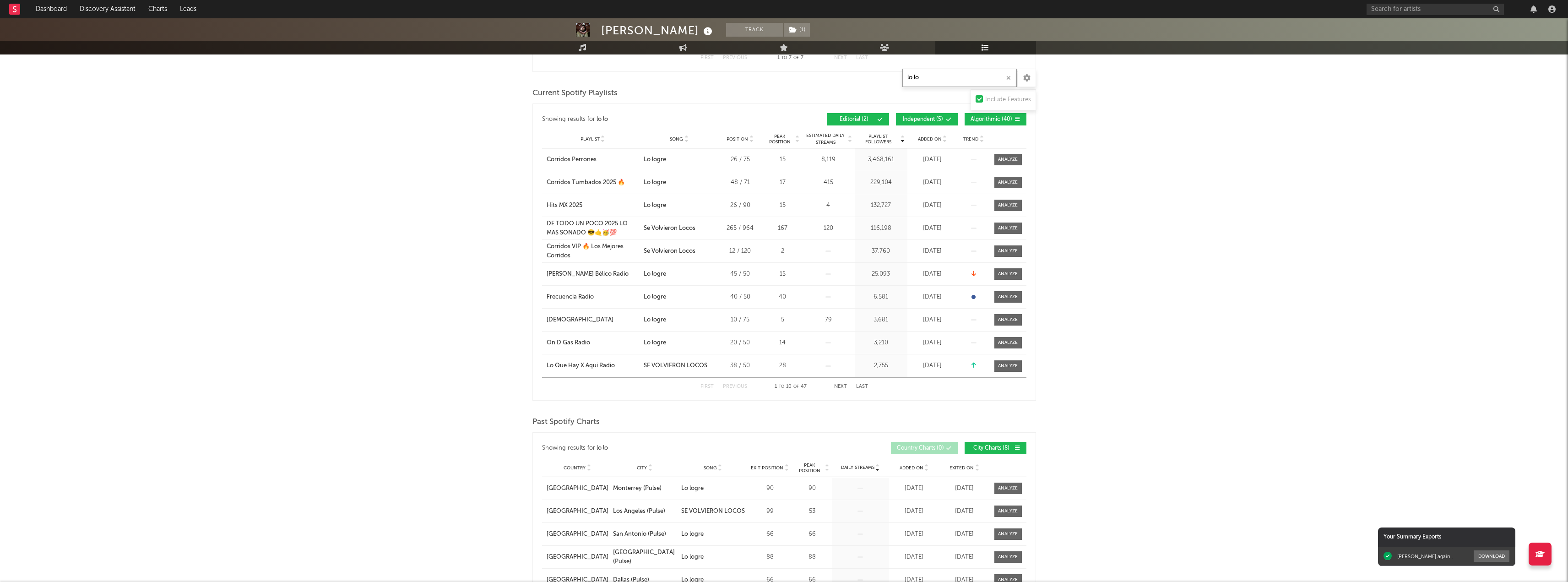
type input "lo lo"
drag, startPoint x: 557, startPoint y: 423, endPoint x: 686, endPoint y: 402, distance: 130.7
click at [650, 420] on div "Past Spotify Charts" at bounding box center [784, 422] width 504 height 15
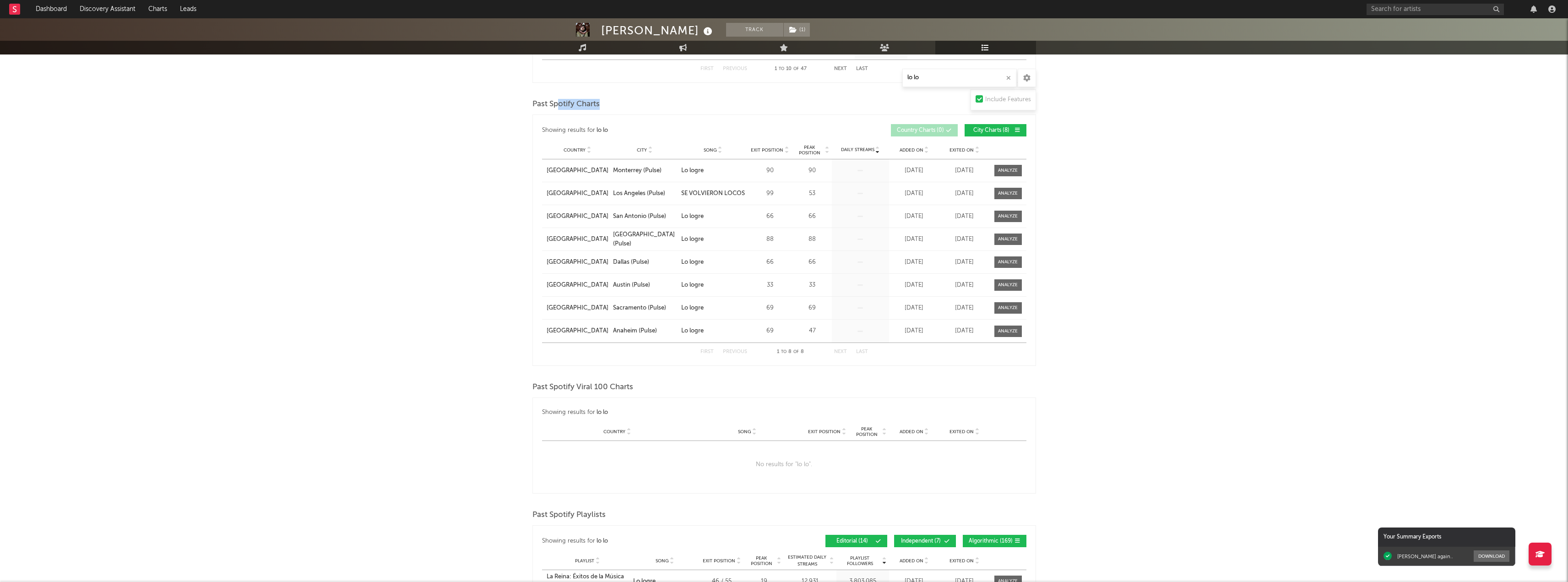
scroll to position [687, 0]
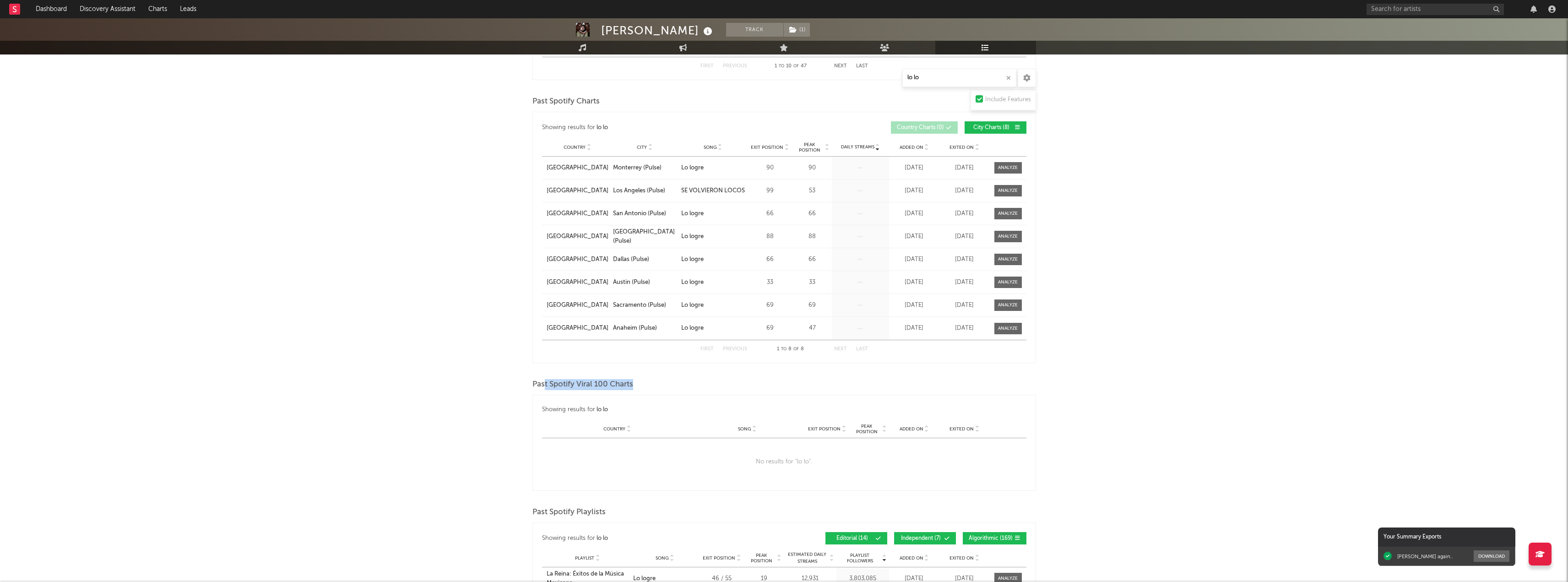
drag, startPoint x: 546, startPoint y: 379, endPoint x: 658, endPoint y: 387, distance: 112.3
click at [652, 387] on div "Past Spotify Viral 100 Charts" at bounding box center [784, 384] width 504 height 15
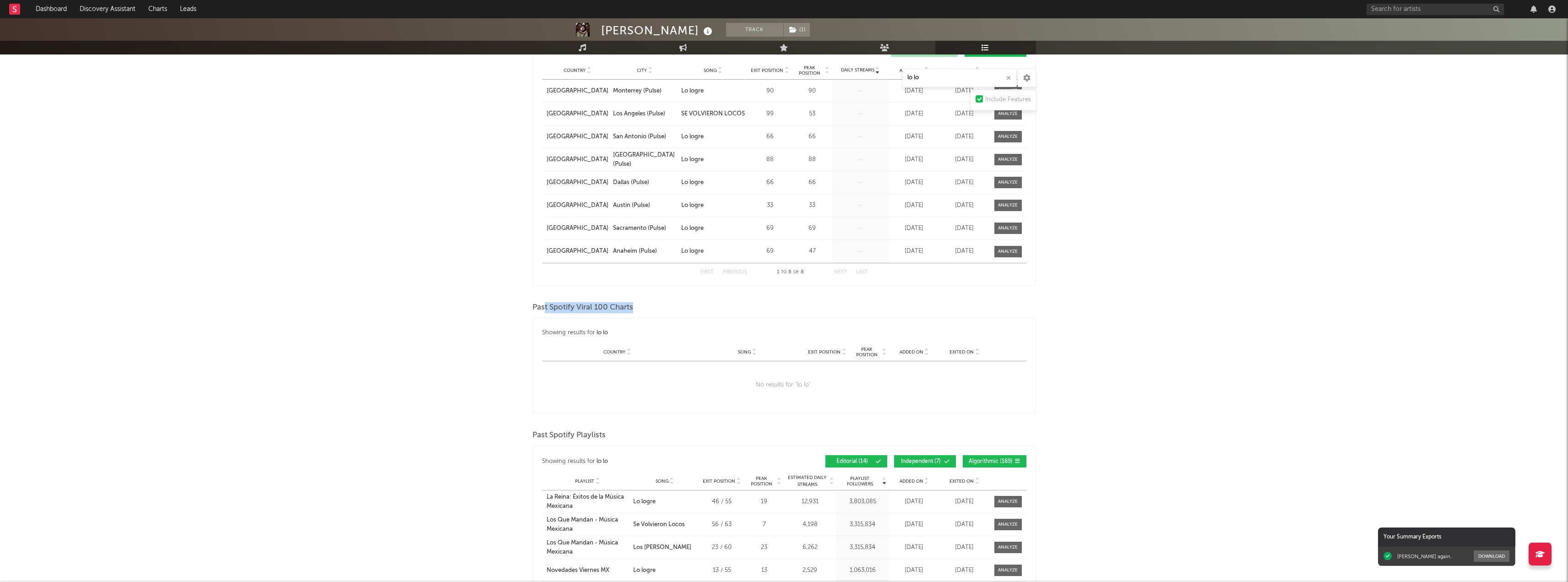
scroll to position [778, 0]
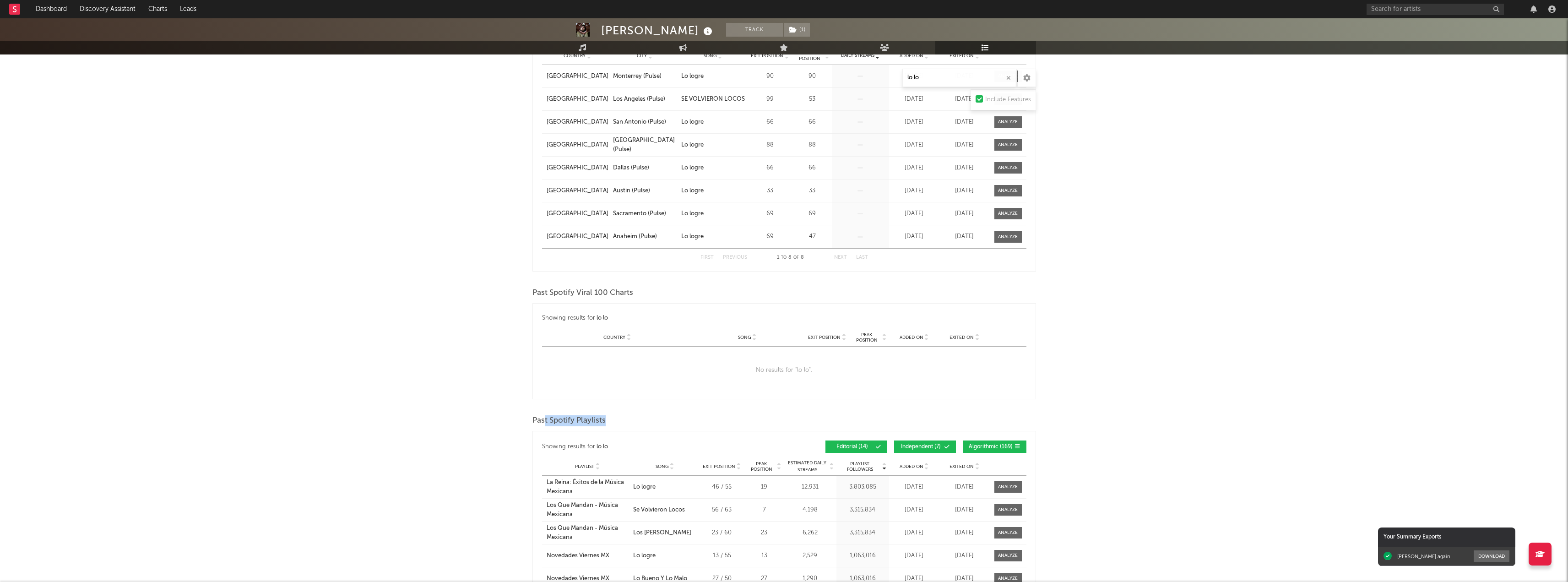
drag, startPoint x: 543, startPoint y: 421, endPoint x: 642, endPoint y: 416, distance: 99.1
click at [642, 416] on div "Past Spotify Playlists" at bounding box center [784, 420] width 504 height 15
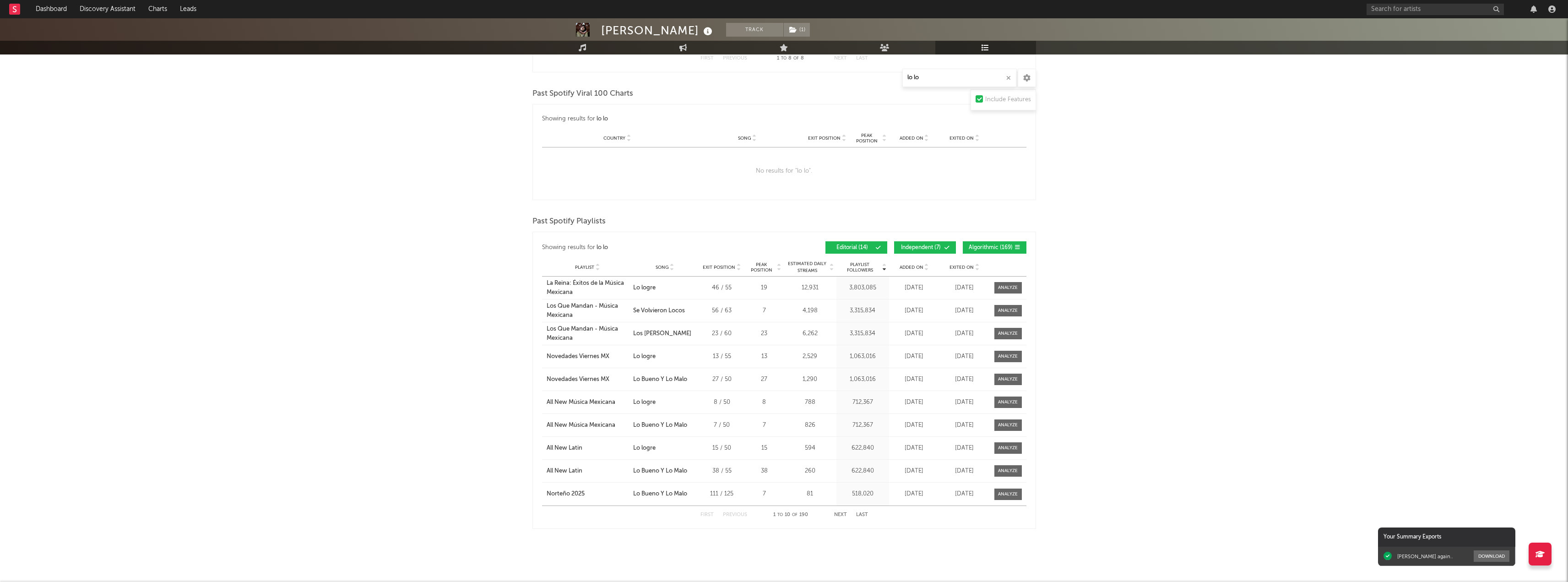
click at [717, 354] on div "13 / 55" at bounding box center [721, 356] width 41 height 9
drag, startPoint x: 758, startPoint y: 353, endPoint x: 772, endPoint y: 355, distance: 14.1
click at [772, 355] on div "13" at bounding box center [764, 356] width 34 height 9
click at [1001, 353] on div at bounding box center [1007, 356] width 20 height 7
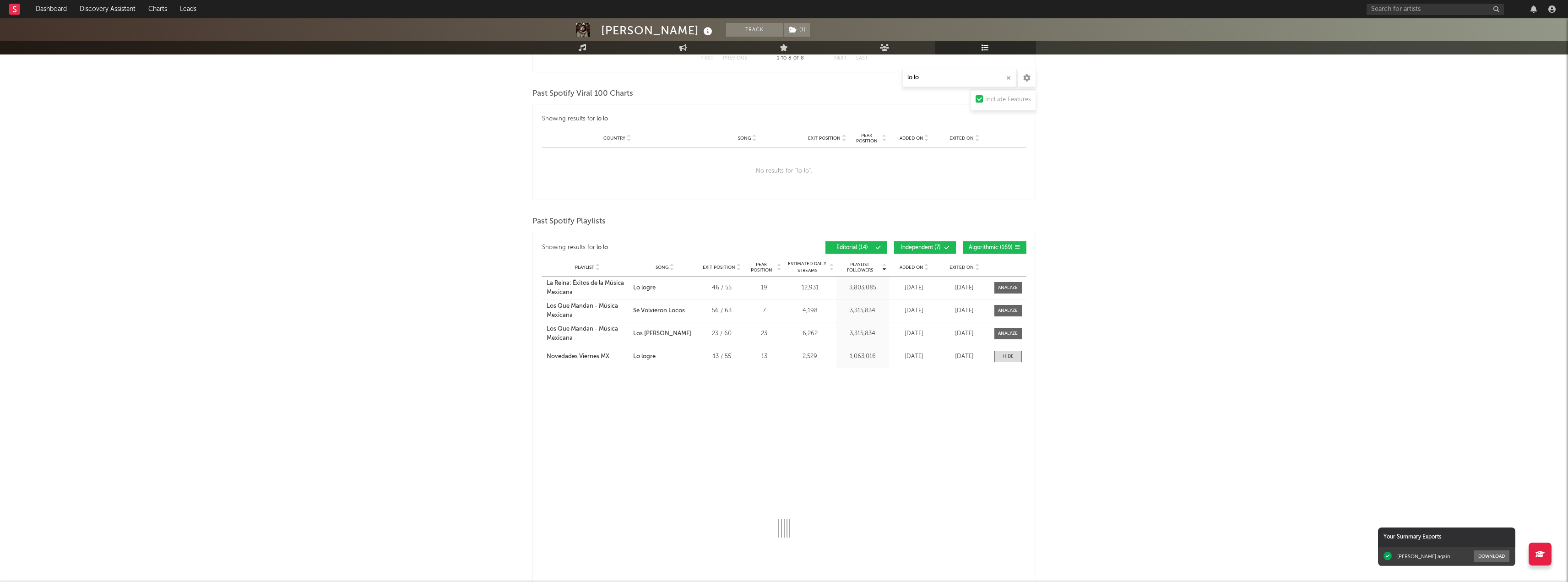
select select "1w"
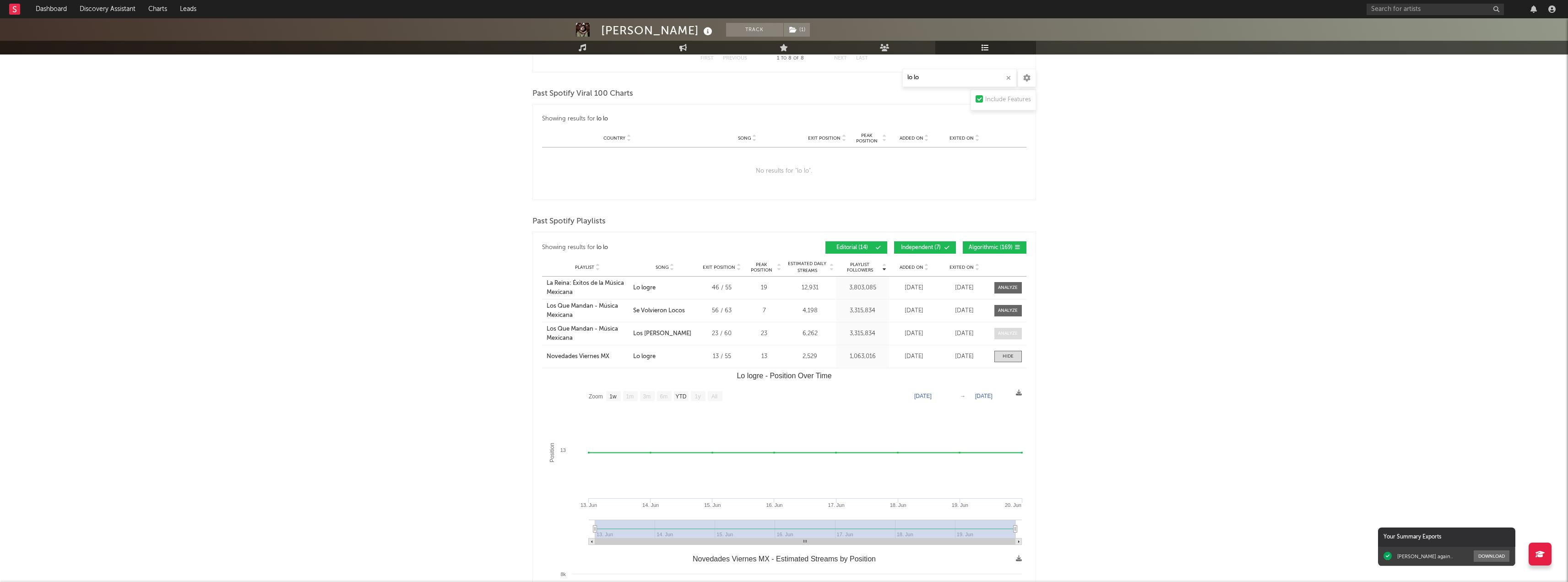
click at [1007, 330] on div at bounding box center [1007, 333] width 20 height 7
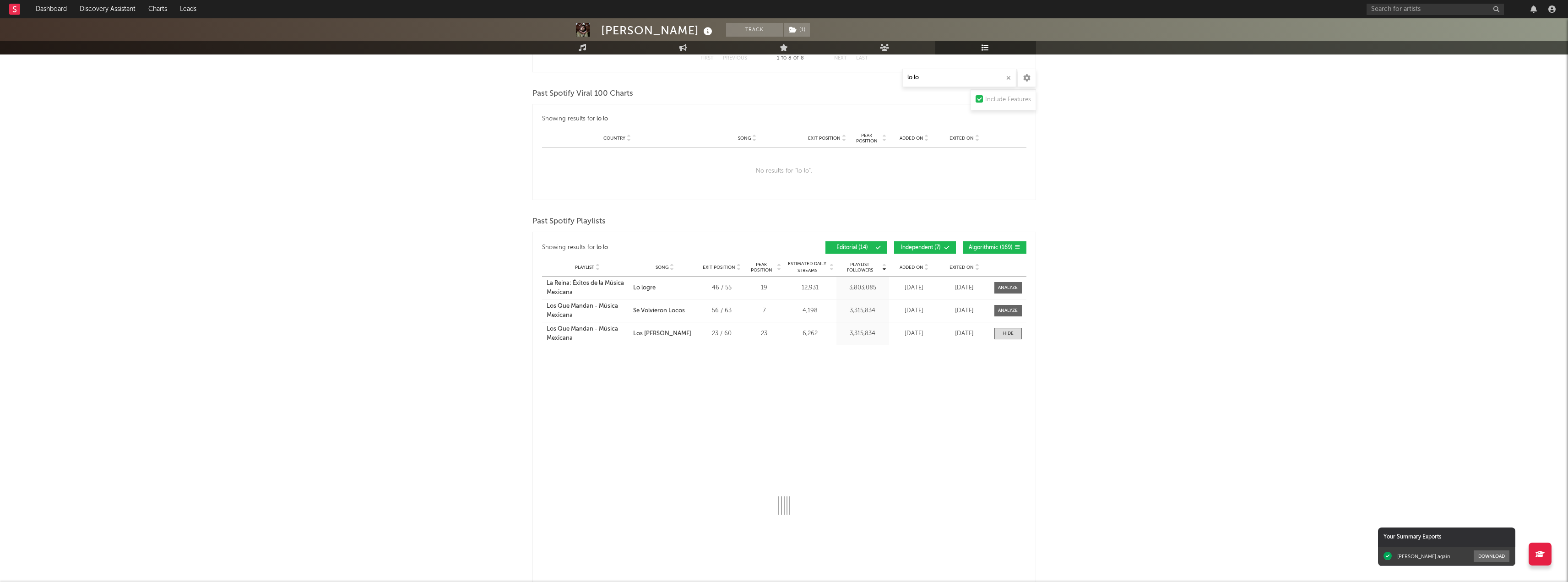
select select "1w"
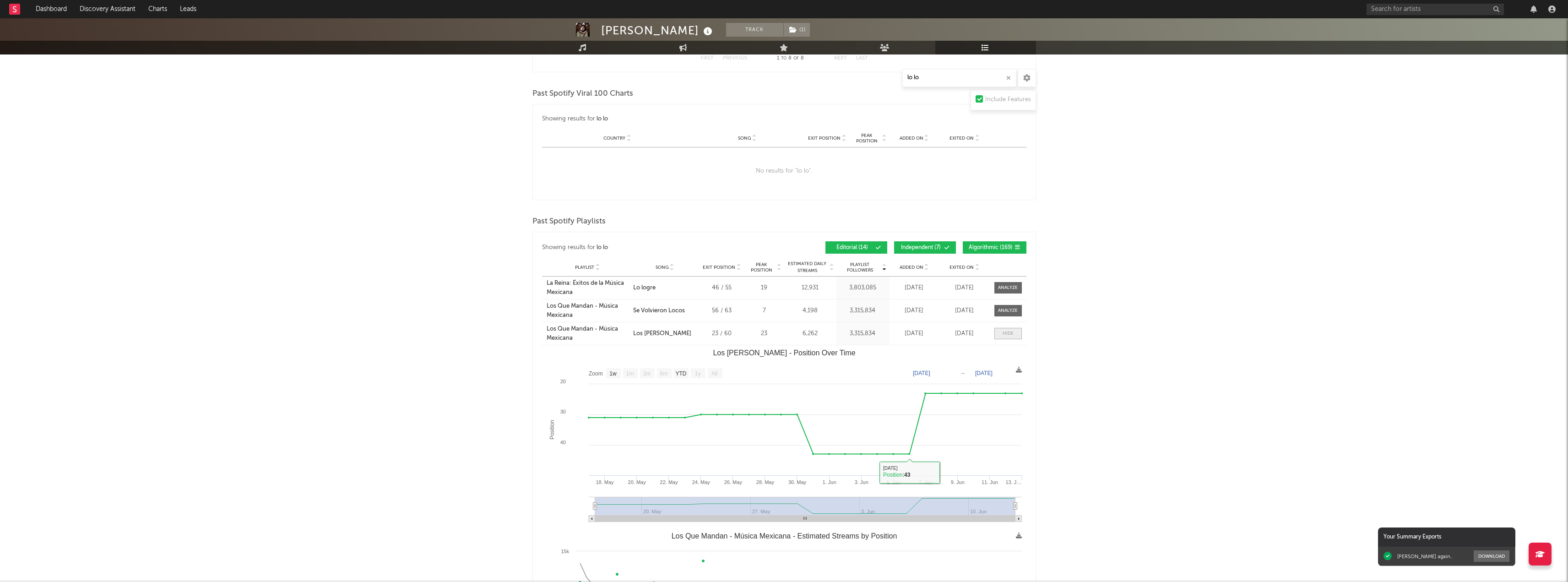
click at [1001, 333] on span at bounding box center [1007, 333] width 28 height 12
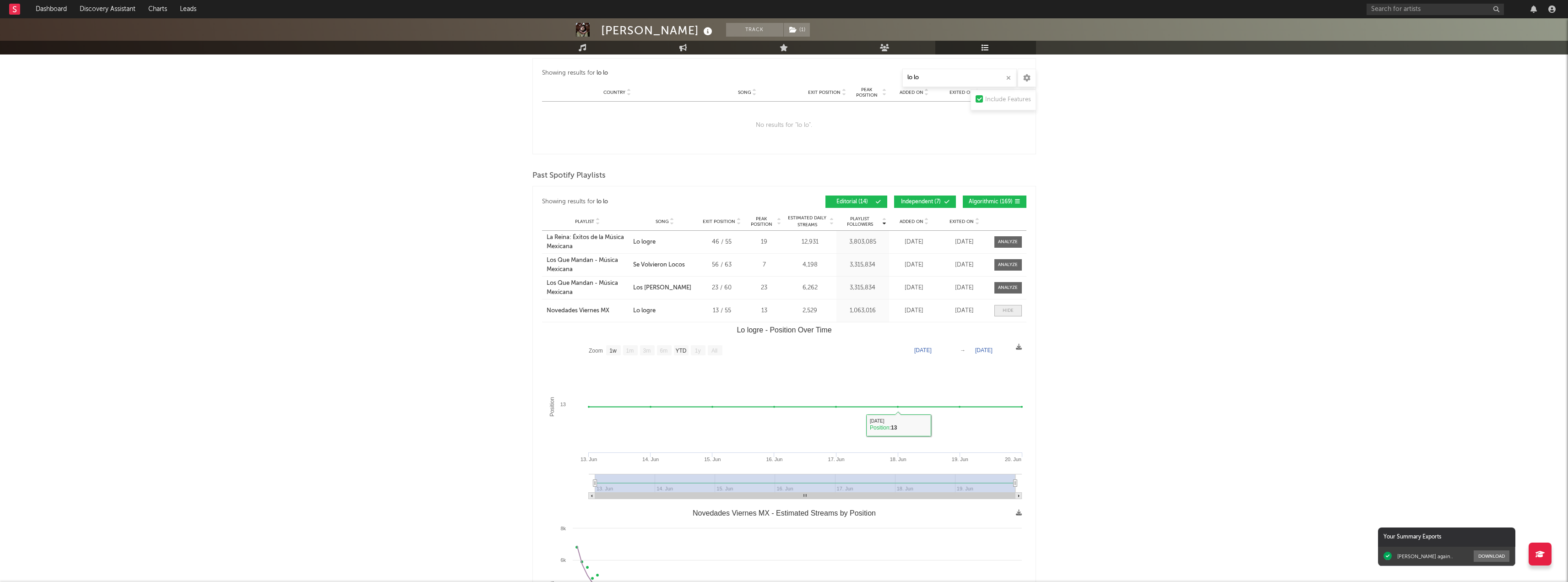
click at [998, 311] on span at bounding box center [1007, 311] width 28 height 12
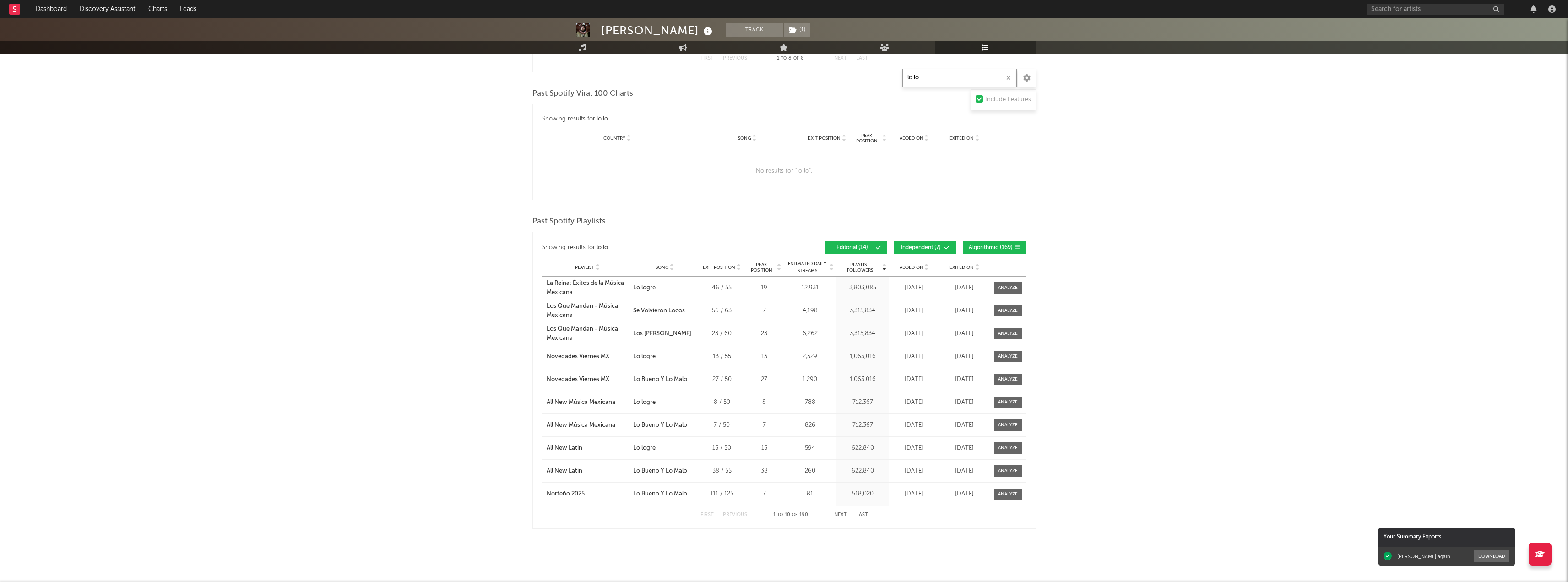
click at [951, 80] on input "lo lo" at bounding box center [959, 78] width 114 height 18
type input "lo logr"
click at [1010, 353] on div at bounding box center [1007, 356] width 20 height 7
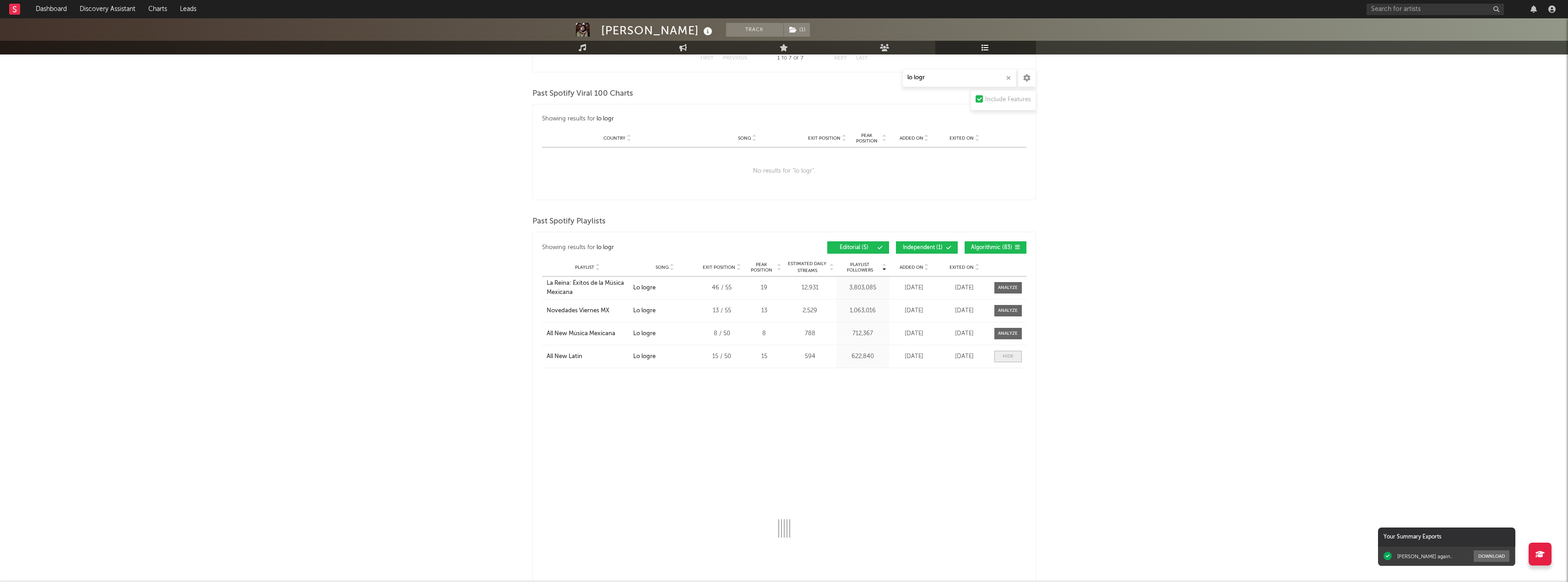
select select "1w"
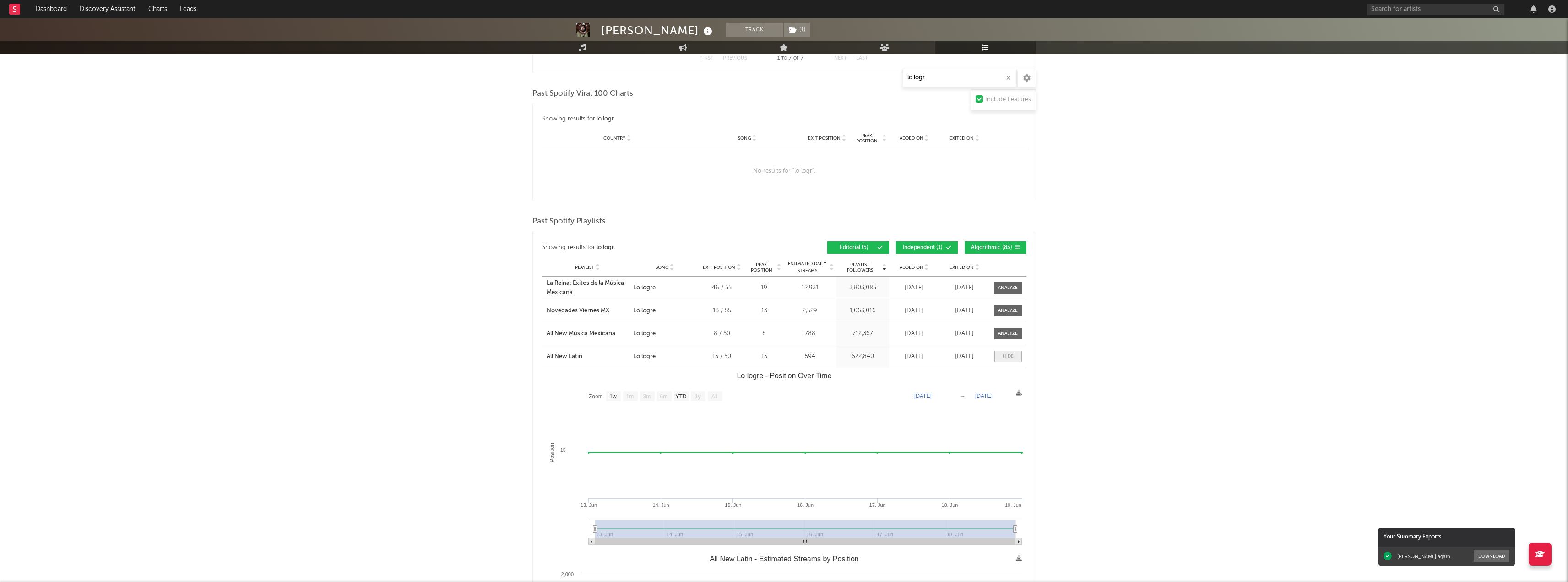
click at [1010, 353] on div at bounding box center [1008, 356] width 11 height 7
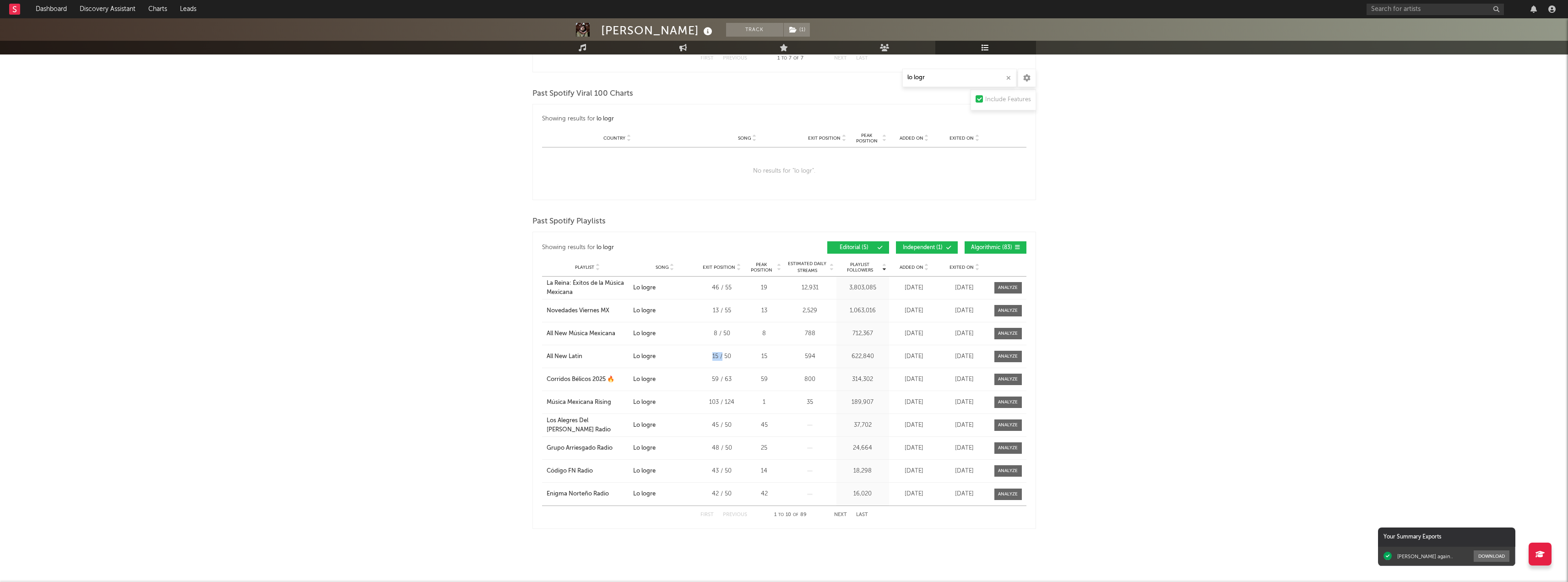
drag, startPoint x: 706, startPoint y: 356, endPoint x: 723, endPoint y: 356, distance: 17.0
click at [723, 356] on div "15 / 50" at bounding box center [721, 356] width 41 height 9
click at [1006, 325] on div "Playlist All New Música Mexicana City Song Lo logre Exit Position 8 / 50 Peak P…" at bounding box center [784, 333] width 484 height 23
click at [1007, 330] on div at bounding box center [1007, 333] width 20 height 7
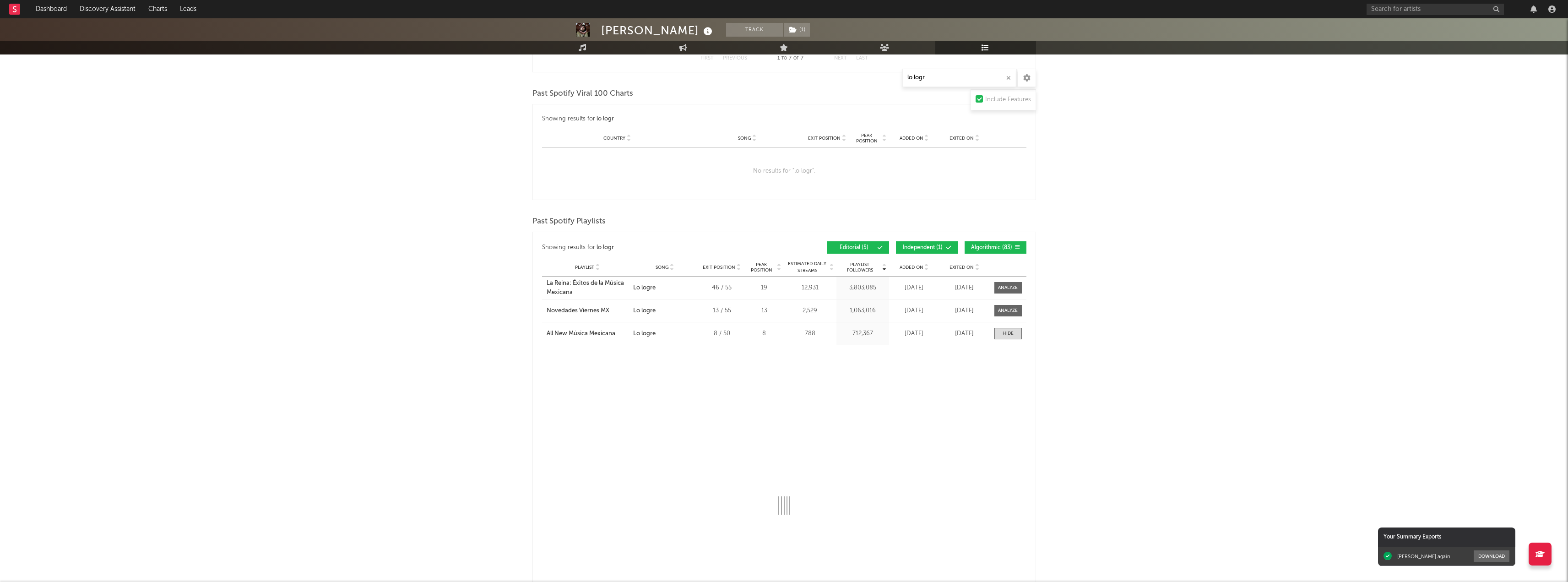
select select "1w"
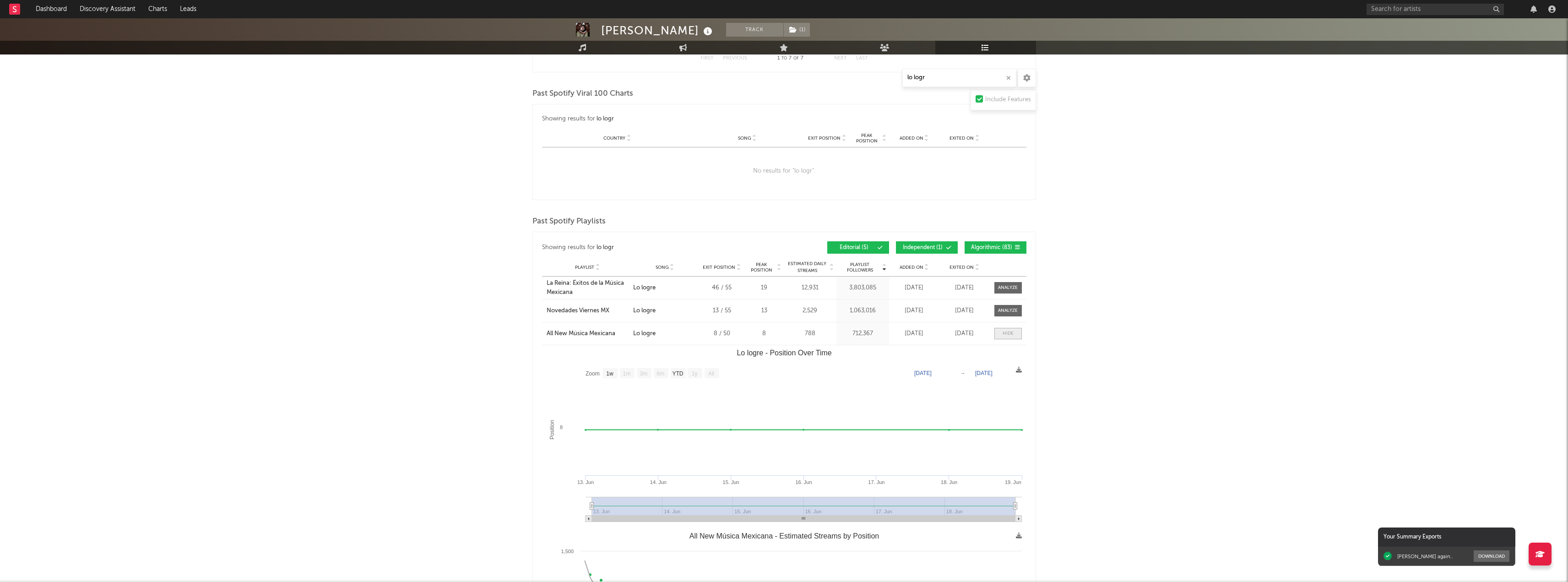
click at [1003, 330] on div at bounding box center [1008, 333] width 11 height 7
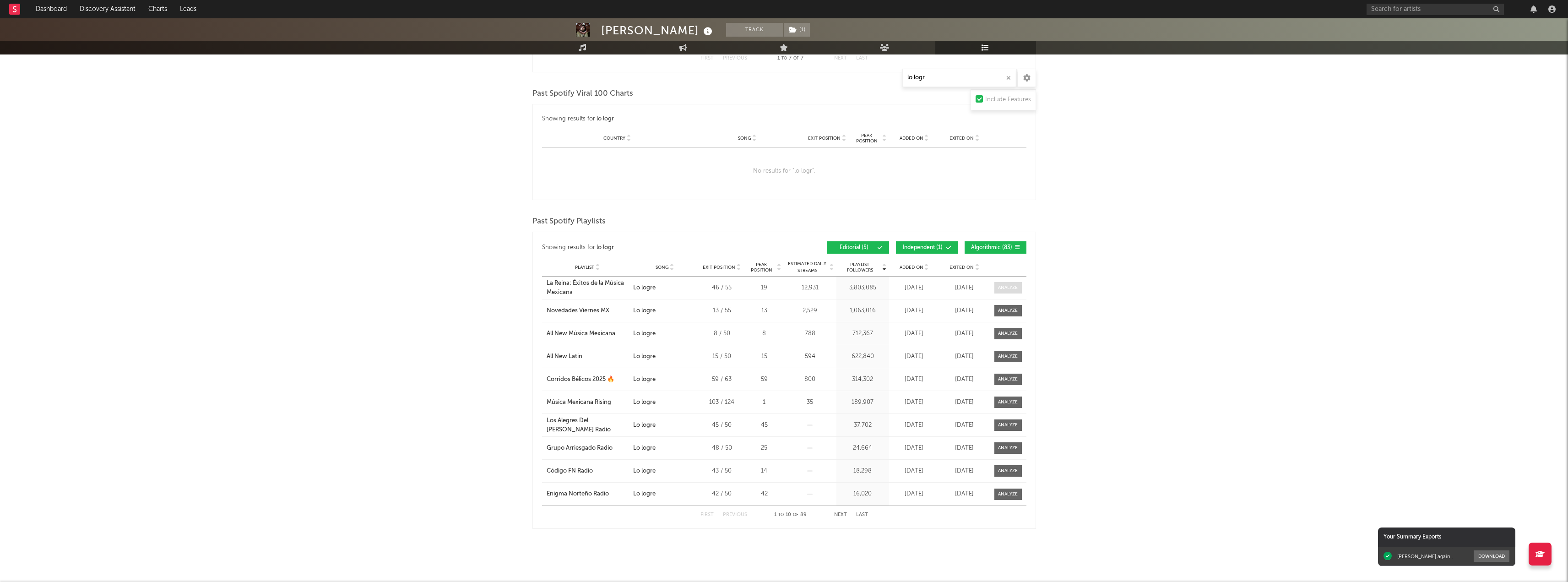
click at [1012, 285] on div at bounding box center [1007, 287] width 20 height 7
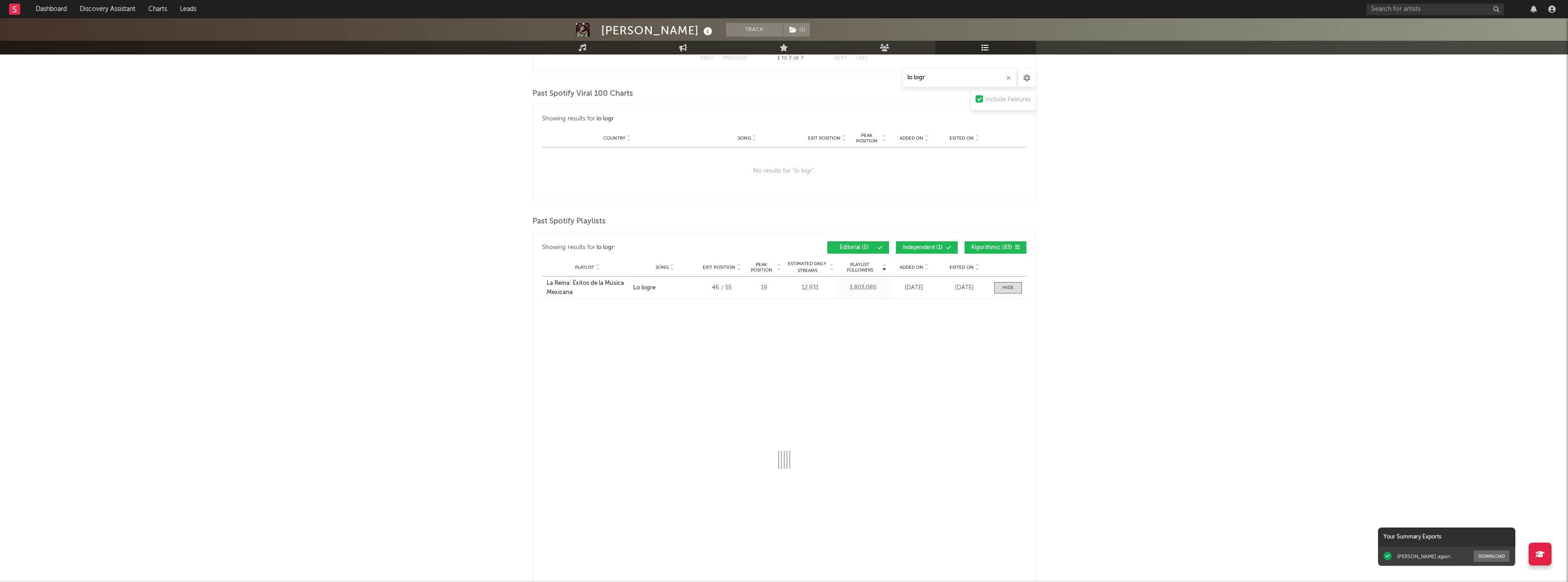
select select "1w"
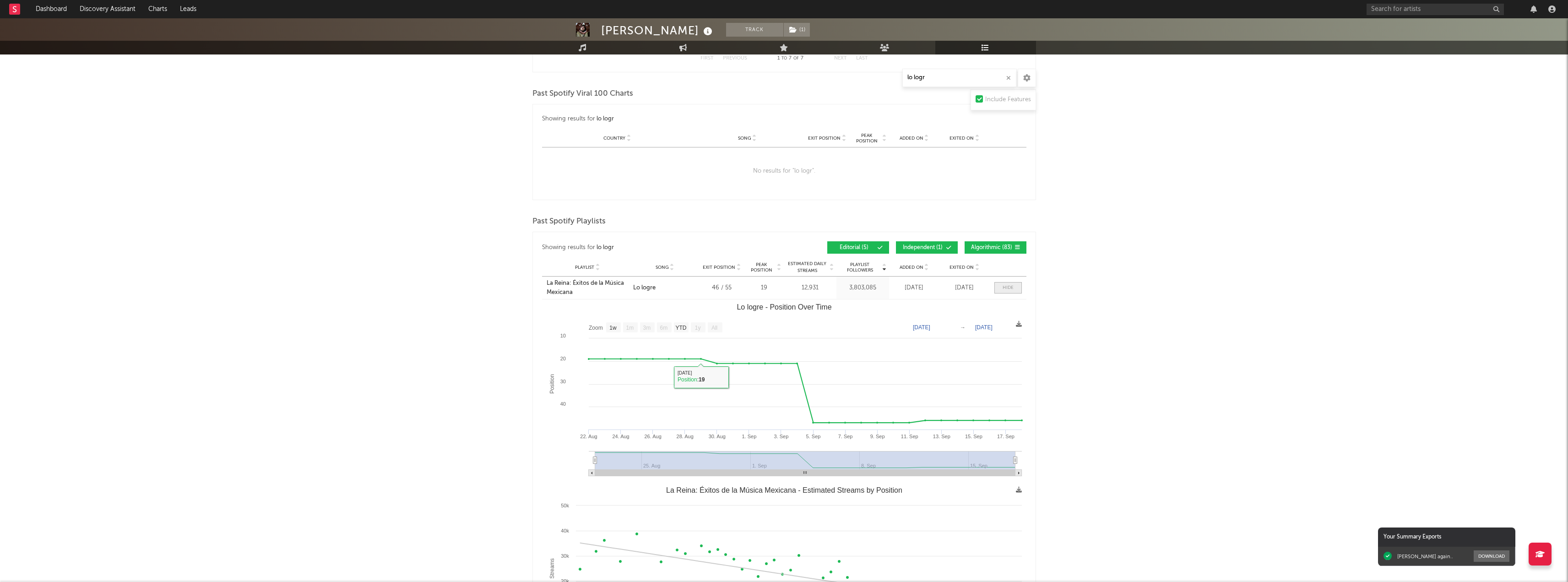
click at [1020, 287] on span at bounding box center [1007, 287] width 28 height 12
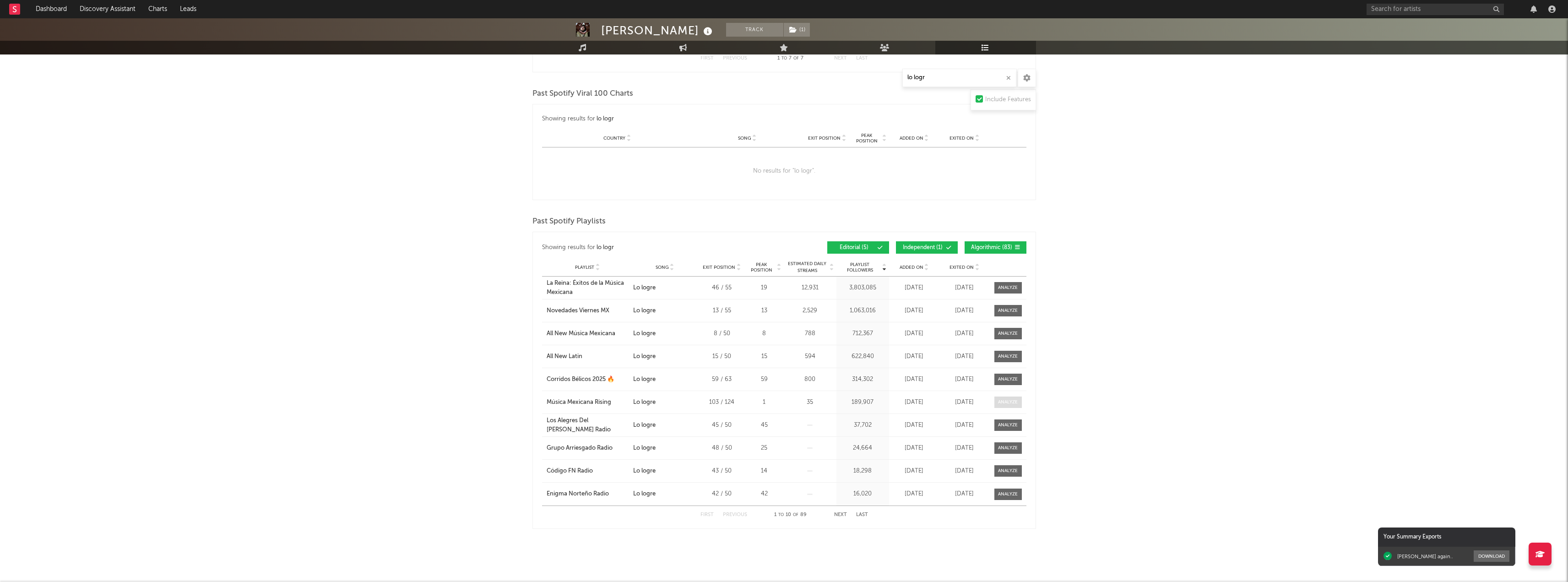
click at [1009, 399] on div at bounding box center [1007, 402] width 20 height 7
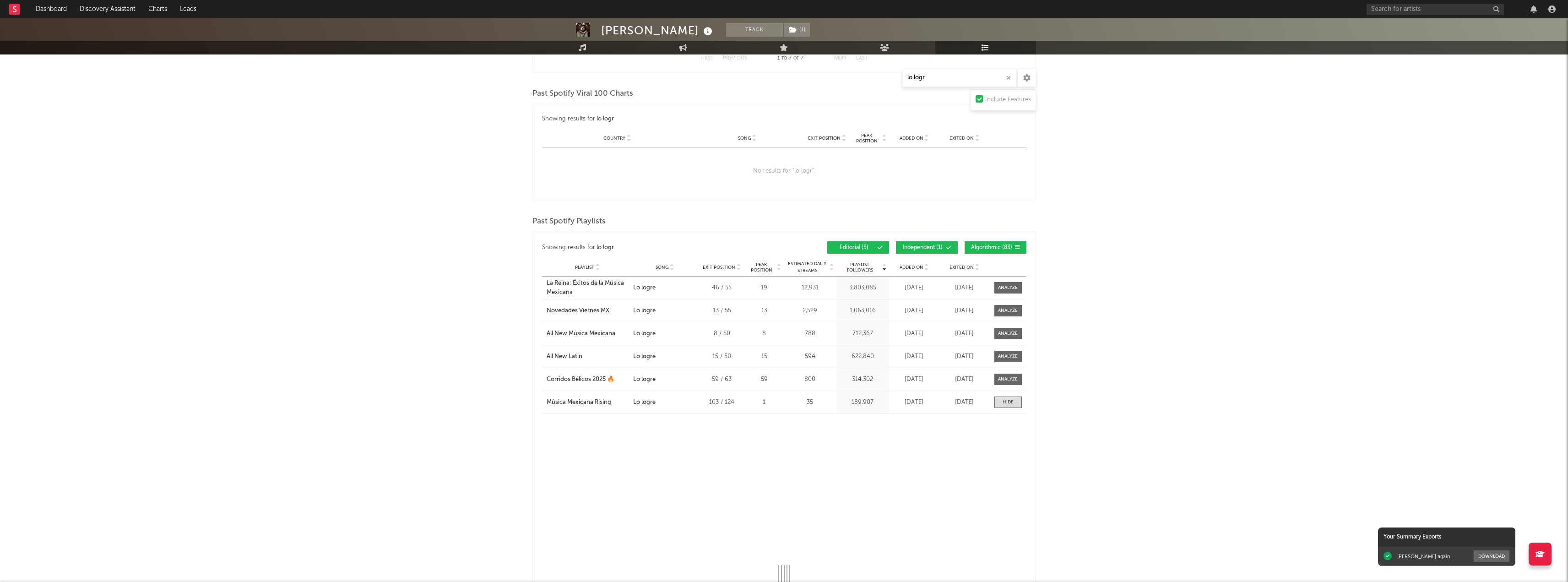
select select "1w"
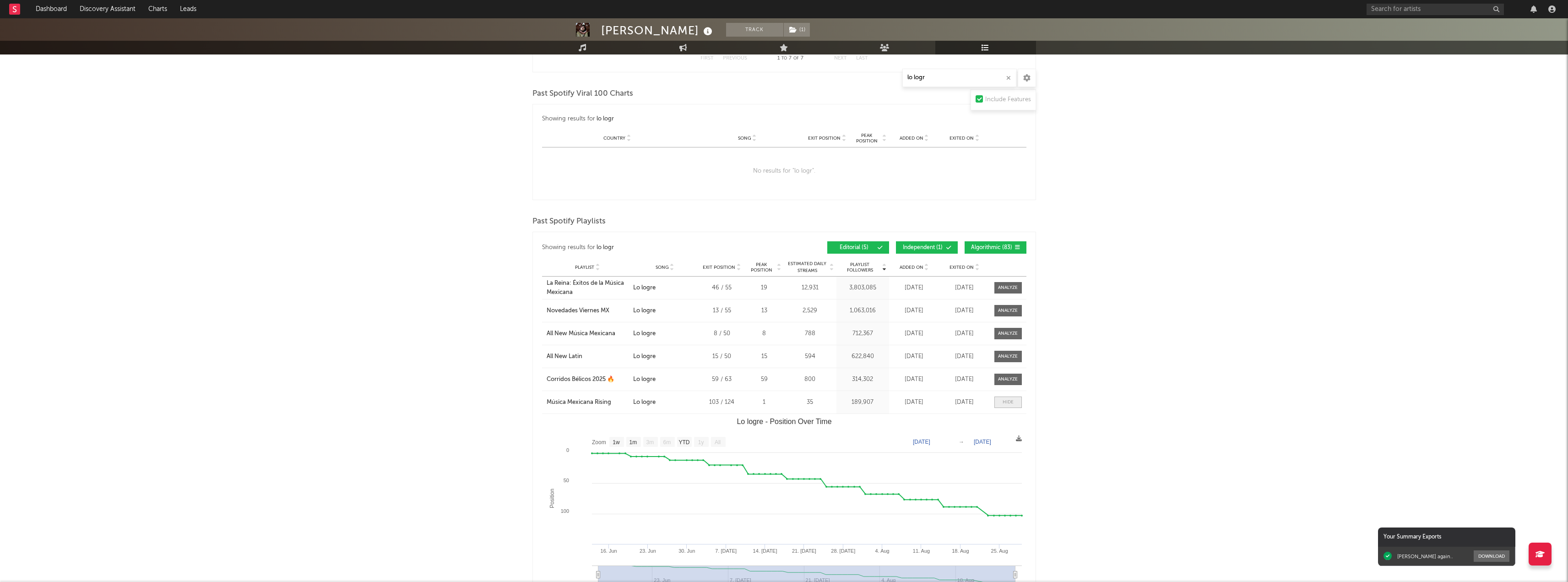
click at [1012, 400] on div at bounding box center [1008, 402] width 11 height 7
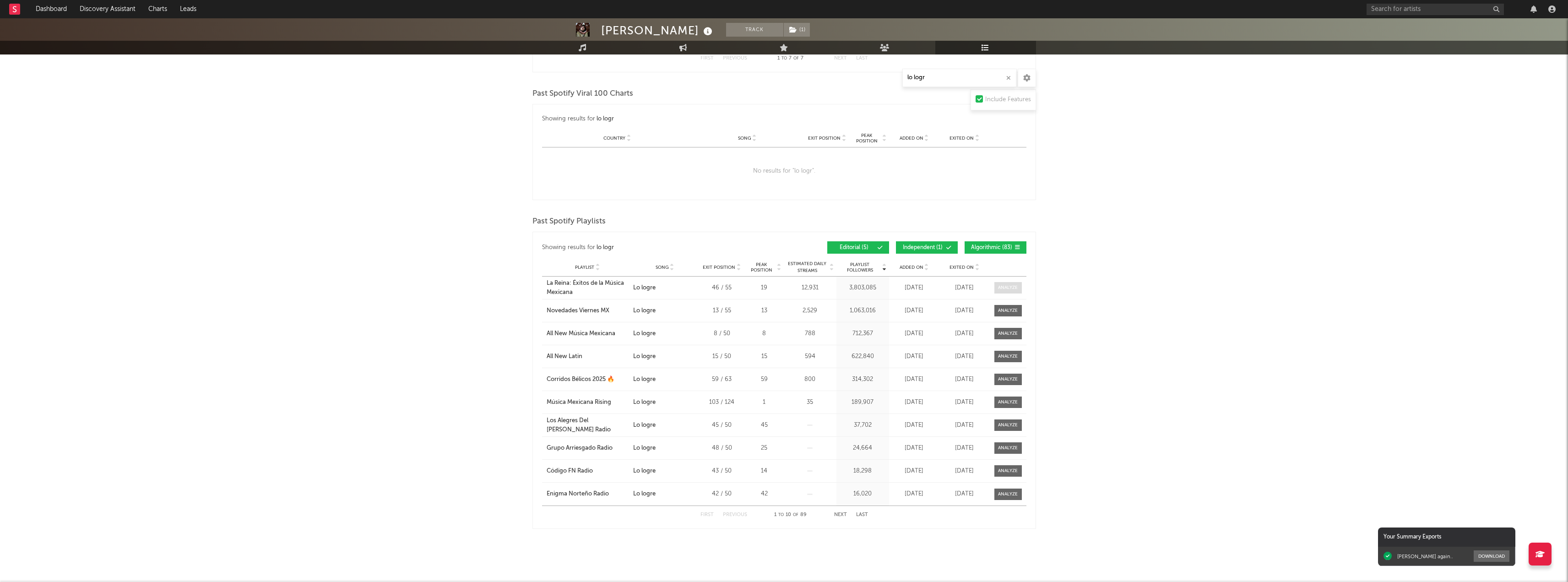
click at [1007, 287] on div at bounding box center [1007, 287] width 20 height 7
select select "1w"
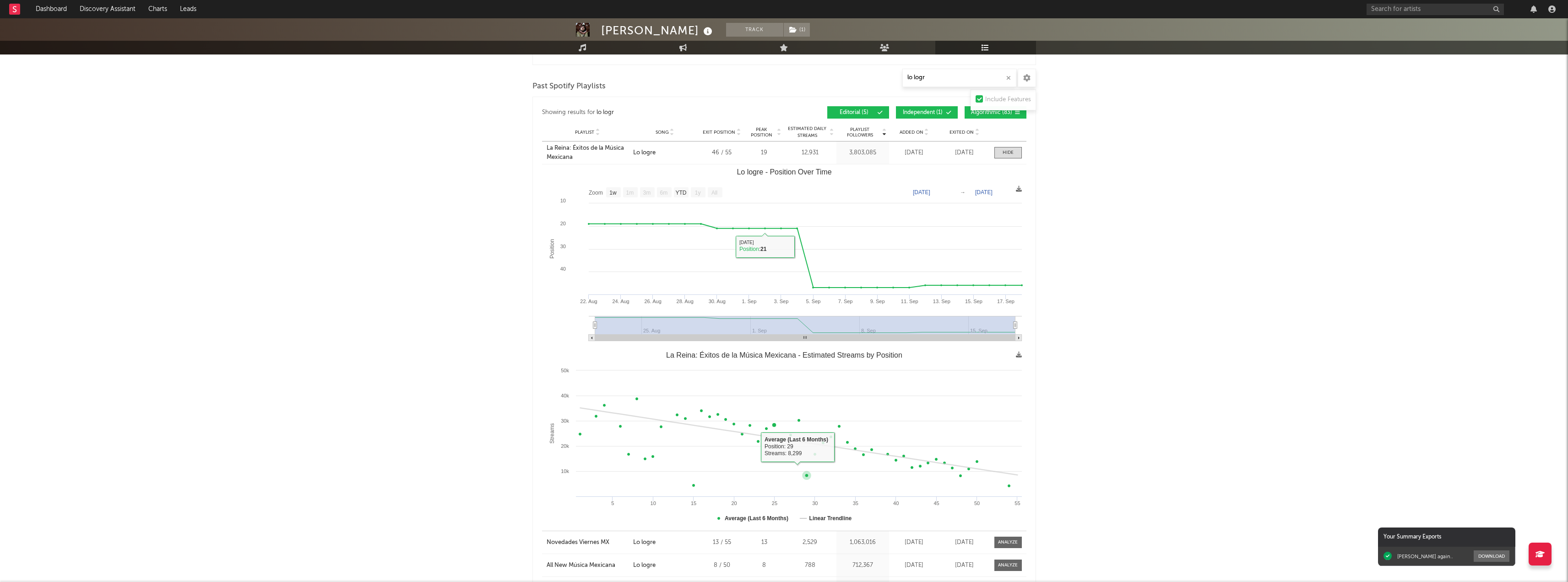
scroll to position [1092, 0]
click at [1022, 146] on div at bounding box center [1008, 150] width 37 height 12
click at [1004, 147] on div at bounding box center [1008, 150] width 11 height 7
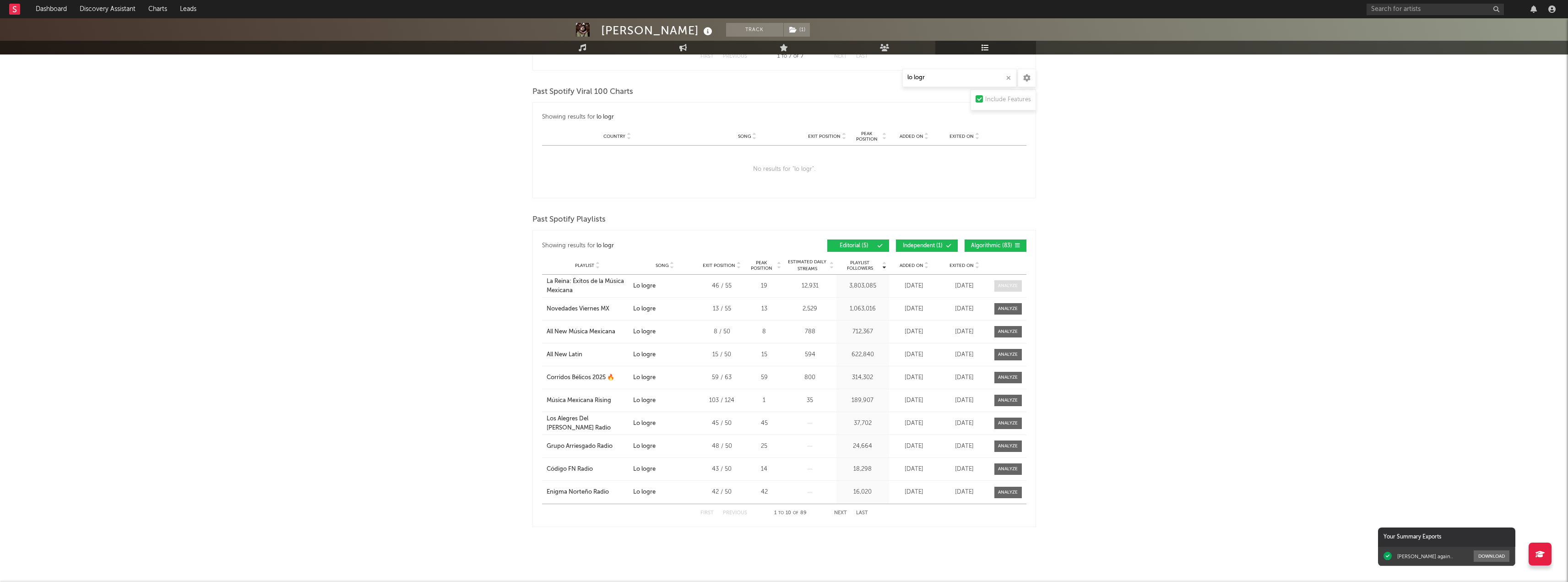
scroll to position [954, 0]
click at [1406, 542] on div "Your Summary Exports" at bounding box center [1446, 537] width 138 height 19
